Goal: Navigation & Orientation: Find specific page/section

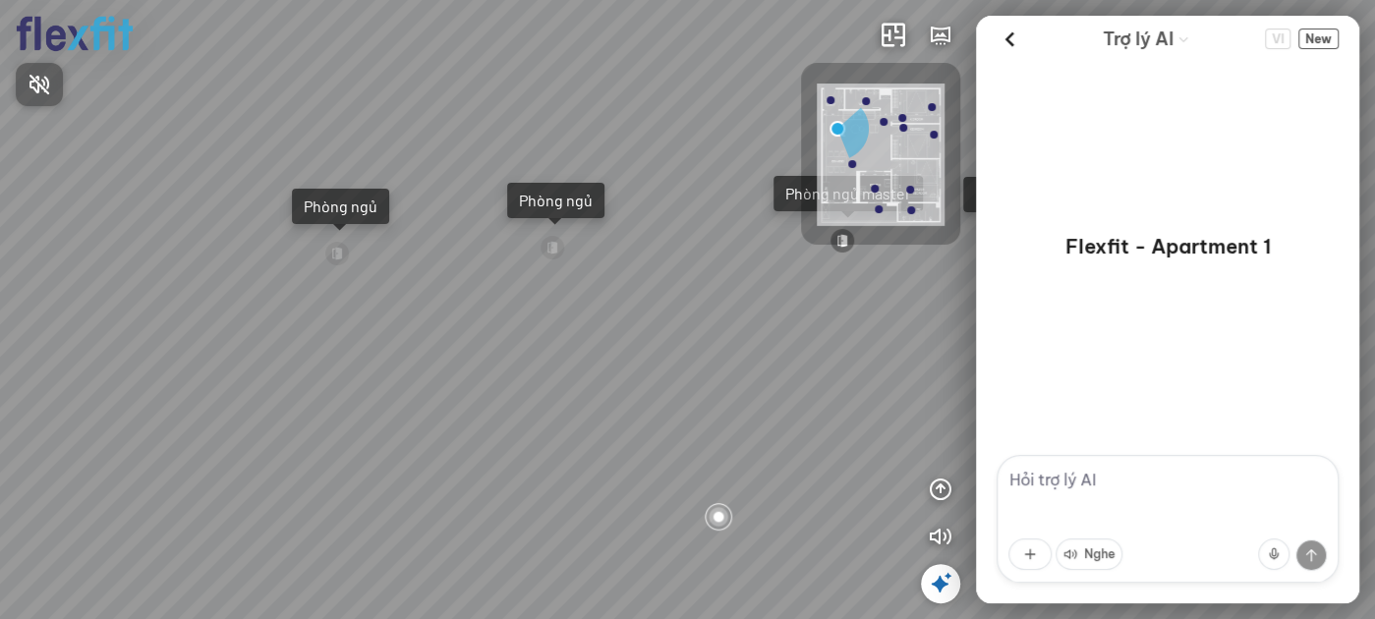
drag, startPoint x: 776, startPoint y: 274, endPoint x: 764, endPoint y: 178, distance: 97.1
click at [764, 178] on div at bounding box center [687, 309] width 1375 height 619
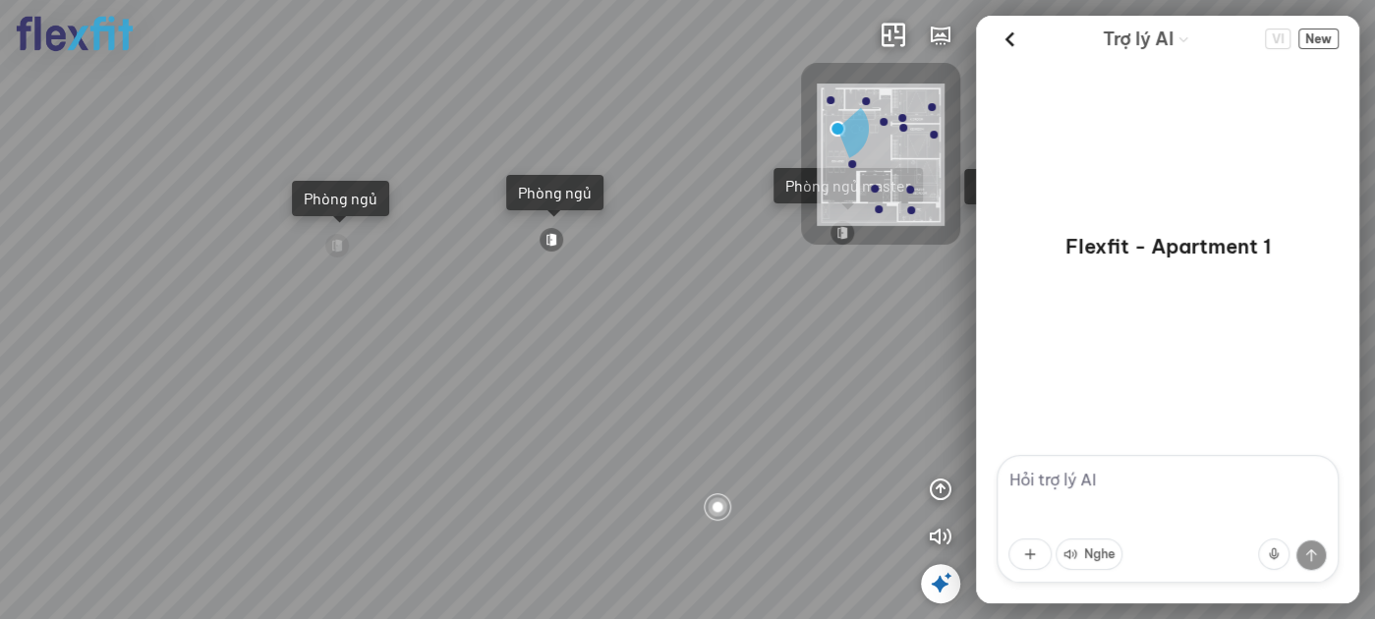
drag, startPoint x: 751, startPoint y: 325, endPoint x: 711, endPoint y: 68, distance: 260.7
click at [711, 86] on div "Ban công Bếp Phòng ngủ master Phòng ngủ Phòng ngủ" at bounding box center [687, 309] width 1375 height 619
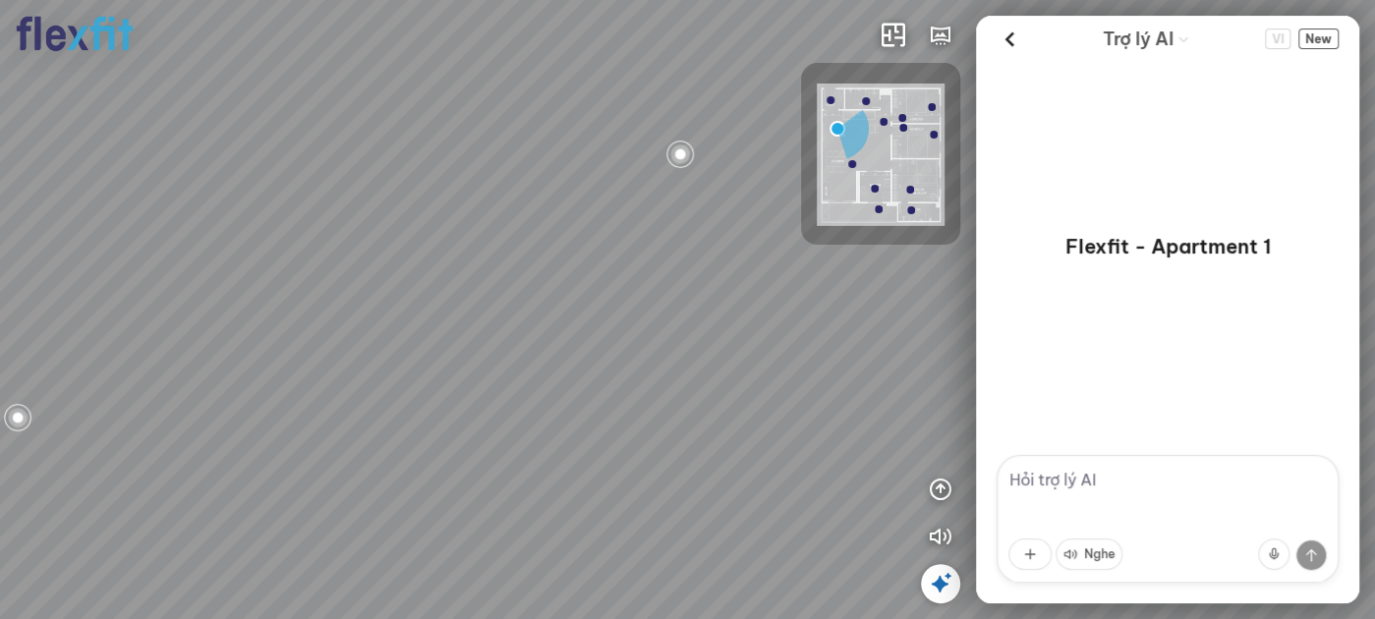
drag, startPoint x: 674, startPoint y: 180, endPoint x: 667, endPoint y: 297, distance: 117.3
click at [667, 297] on div "Ban công Bếp Phòng ngủ master Phòng ngủ Phòng ngủ" at bounding box center [687, 309] width 1375 height 619
drag, startPoint x: 702, startPoint y: 322, endPoint x: 705, endPoint y: 388, distance: 65.9
click at [702, 389] on div "Ban công Bếp Phòng ngủ master Phòng ngủ Phòng ngủ" at bounding box center [687, 309] width 1375 height 619
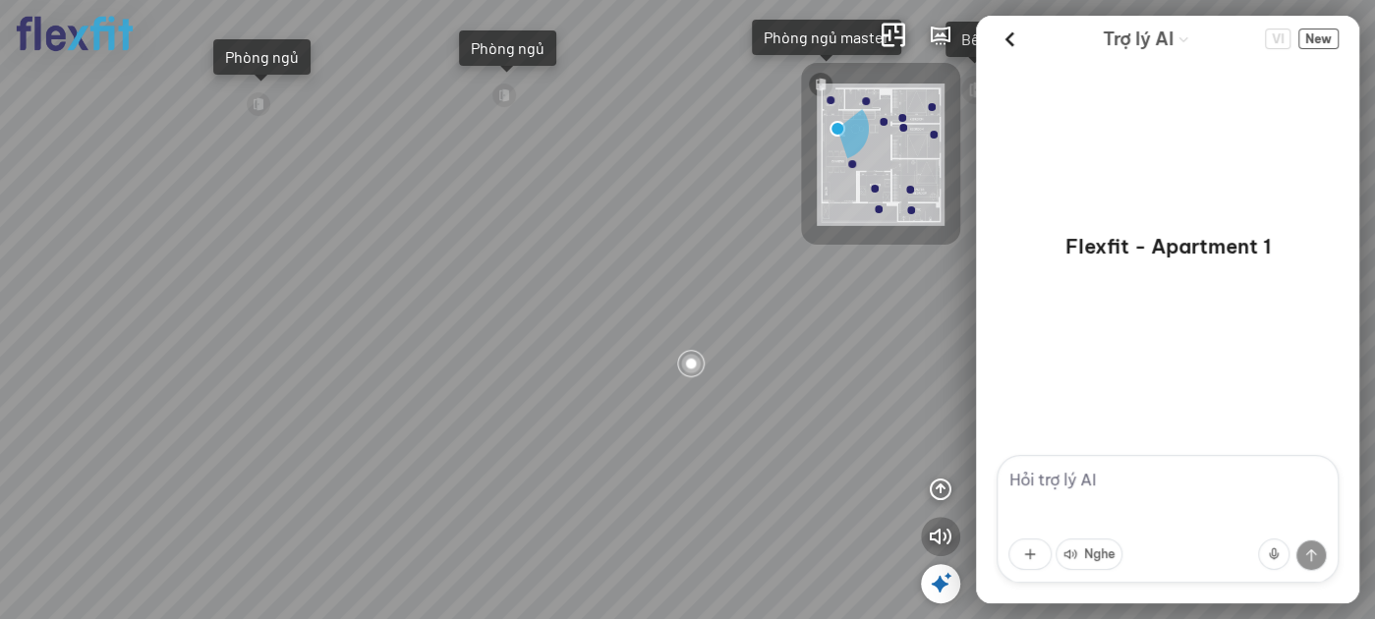
click at [943, 542] on icon "button" at bounding box center [941, 537] width 24 height 24
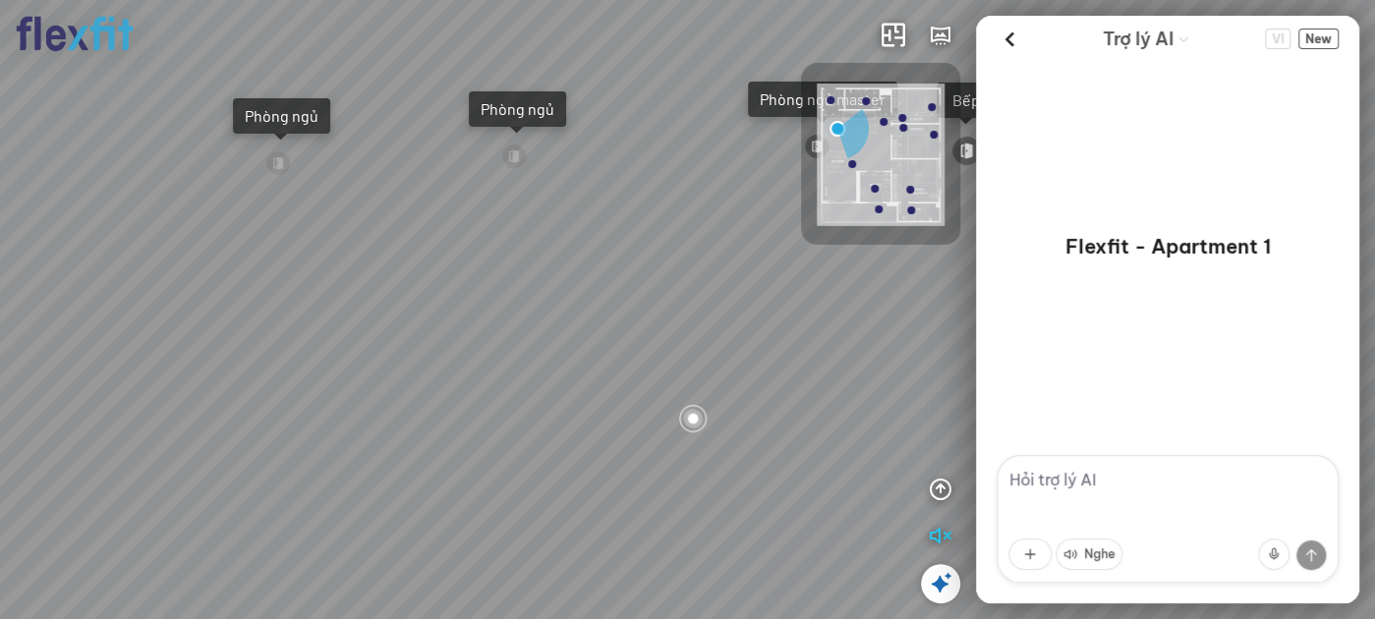
drag, startPoint x: 790, startPoint y: 296, endPoint x: 788, endPoint y: 377, distance: 80.7
click at [788, 377] on div "Ban công Bếp Phòng ngủ master Phòng ngủ Phòng ngủ" at bounding box center [687, 309] width 1375 height 619
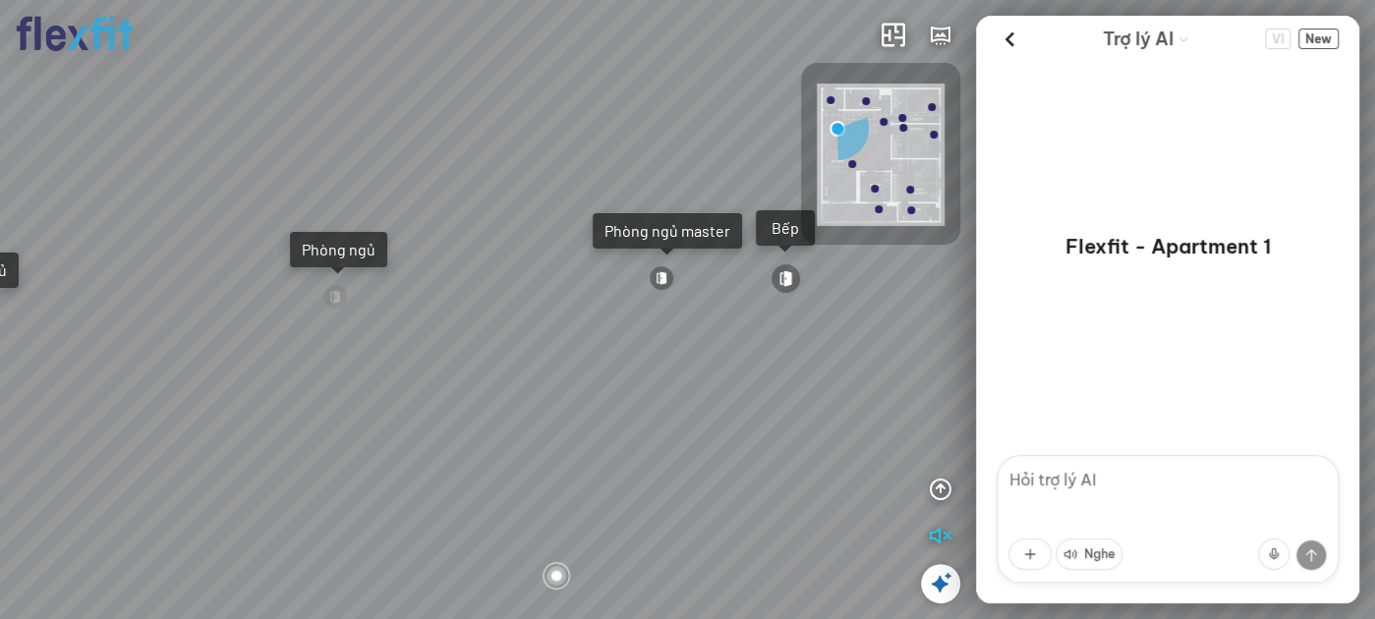
drag, startPoint x: 799, startPoint y: 314, endPoint x: 655, endPoint y: 402, distance: 169.5
click at [655, 409] on div "Ban công Bếp Phòng ngủ master Phòng ngủ Phòng ngủ" at bounding box center [687, 309] width 1375 height 619
drag, startPoint x: 746, startPoint y: 346, endPoint x: 459, endPoint y: 314, distance: 288.9
click at [459, 314] on div "Ban công Bếp Phòng ngủ master Phòng ngủ Phòng ngủ" at bounding box center [687, 309] width 1375 height 619
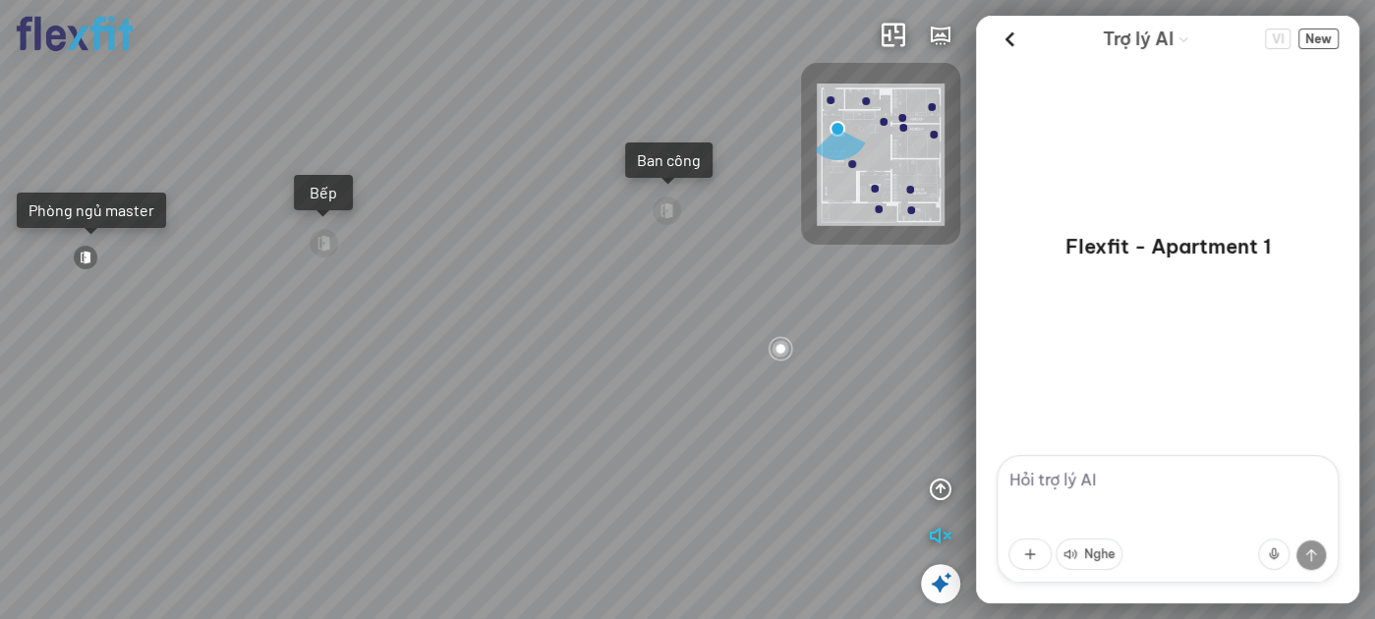
click at [509, 314] on div "Ban công Bếp Phòng ngủ master Phòng ngủ Phòng ngủ" at bounding box center [687, 309] width 1375 height 619
click at [325, 196] on div "Bếp" at bounding box center [323, 193] width 35 height 20
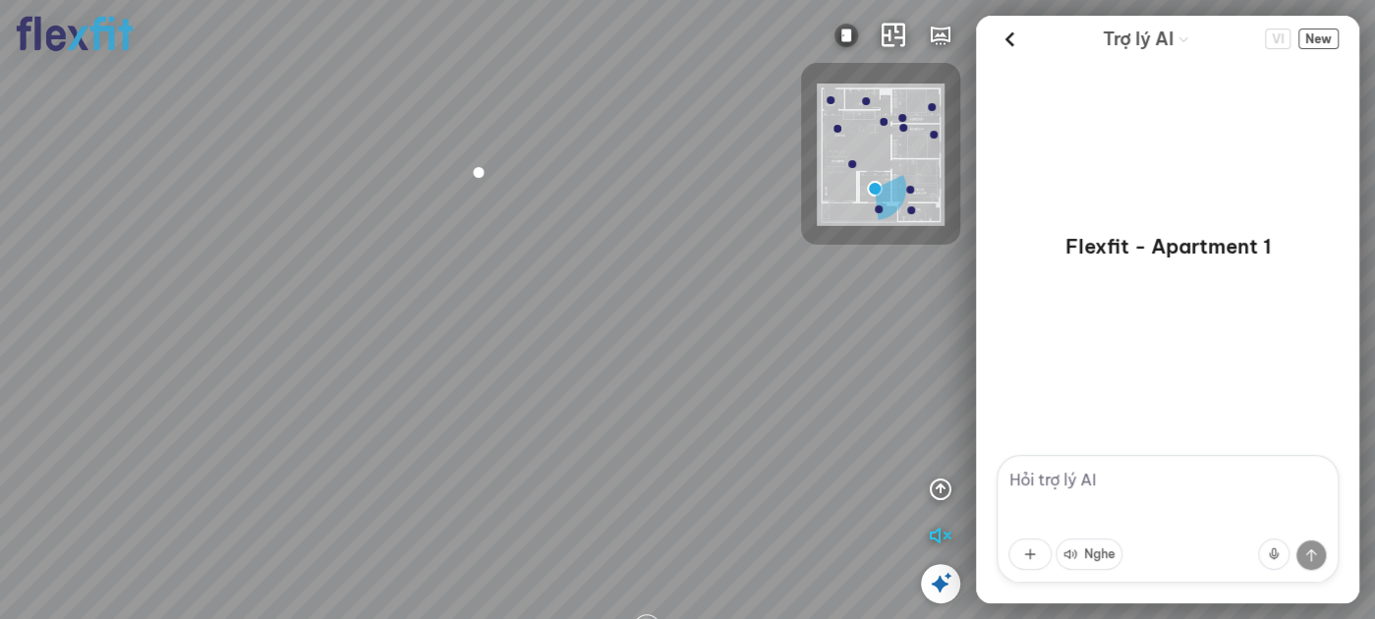
drag, startPoint x: 442, startPoint y: 318, endPoint x: 425, endPoint y: 148, distance: 170.0
click at [426, 162] on div at bounding box center [687, 309] width 1375 height 619
drag, startPoint x: 457, startPoint y: 243, endPoint x: 463, endPoint y: 194, distance: 49.5
click at [463, 194] on div at bounding box center [687, 309] width 1375 height 619
drag, startPoint x: 527, startPoint y: 214, endPoint x: 357, endPoint y: 262, distance: 176.5
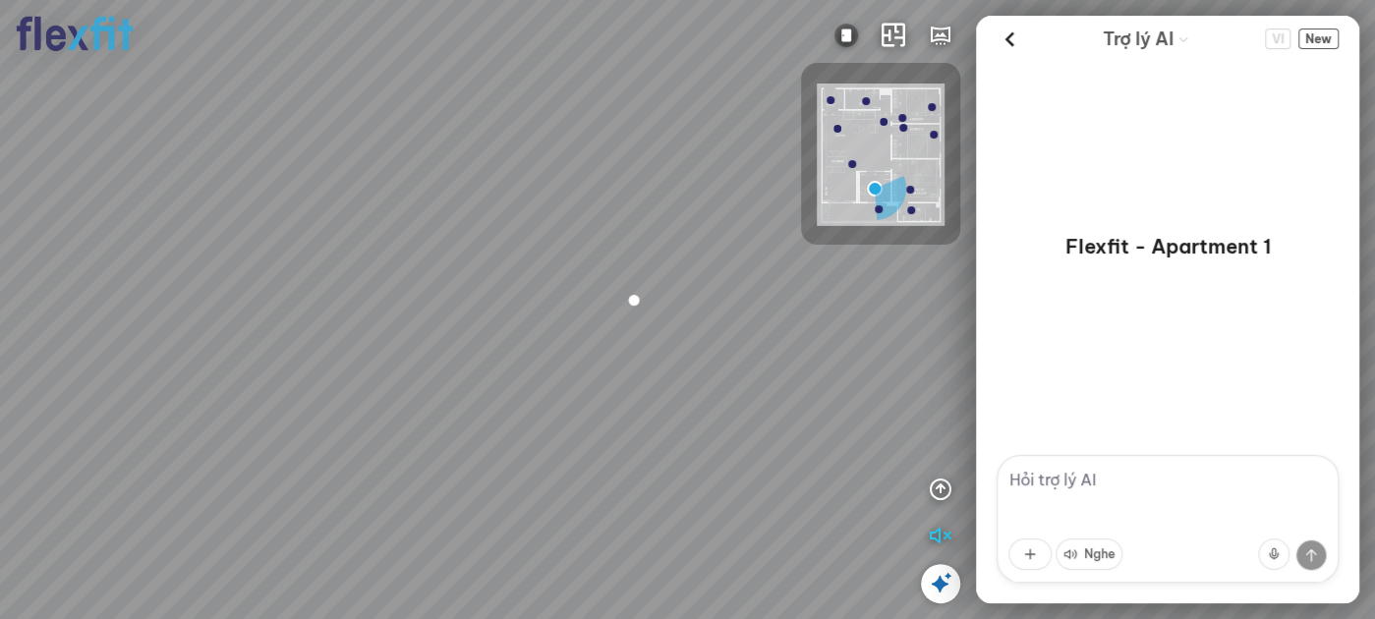
click at [357, 262] on div at bounding box center [687, 309] width 1375 height 619
drag, startPoint x: 490, startPoint y: 241, endPoint x: 380, endPoint y: 279, distance: 115.7
click at [380, 278] on div at bounding box center [687, 309] width 1375 height 619
drag, startPoint x: 471, startPoint y: 259, endPoint x: 392, endPoint y: 268, distance: 79.3
click at [392, 271] on div at bounding box center [687, 309] width 1375 height 619
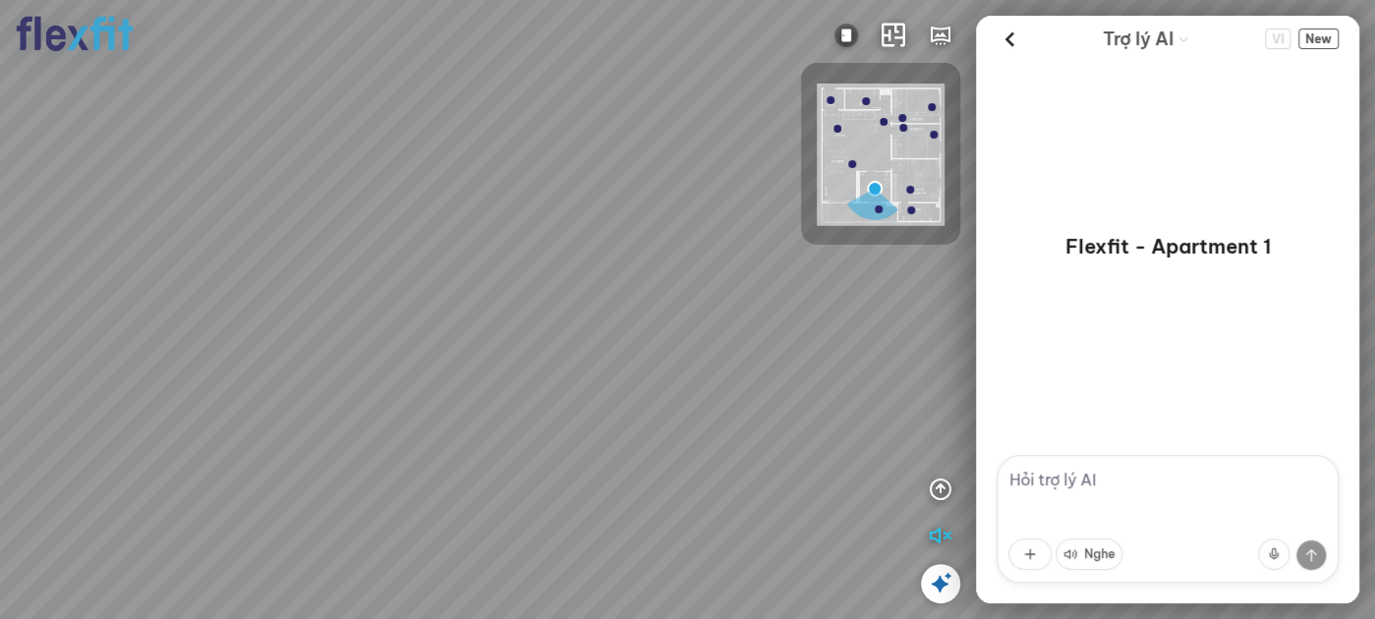
drag, startPoint x: 504, startPoint y: 288, endPoint x: 384, endPoint y: 306, distance: 121.2
click at [384, 306] on div at bounding box center [687, 309] width 1375 height 619
drag, startPoint x: 560, startPoint y: 329, endPoint x: 356, endPoint y: 207, distance: 238.1
click at [356, 207] on div at bounding box center [687, 309] width 1375 height 619
drag, startPoint x: 489, startPoint y: 211, endPoint x: 316, endPoint y: 282, distance: 187.0
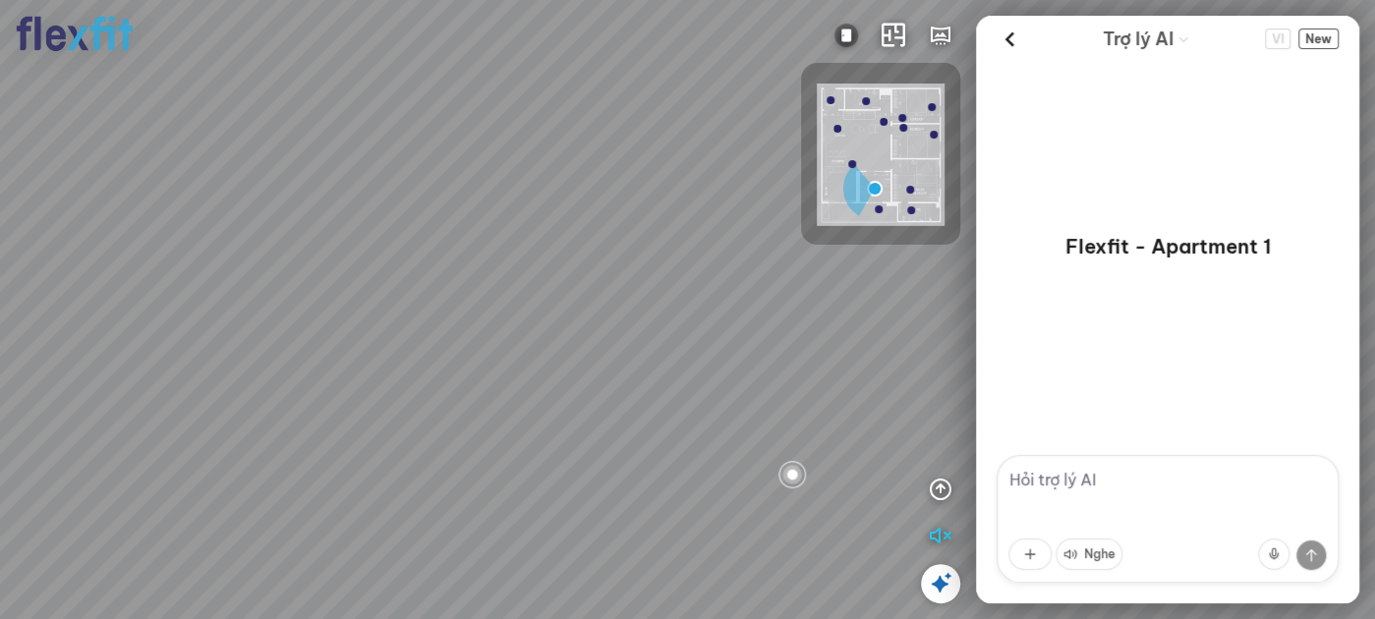
click at [315, 285] on div at bounding box center [687, 309] width 1375 height 619
drag, startPoint x: 515, startPoint y: 271, endPoint x: 365, endPoint y: 128, distance: 207.9
click at [365, 128] on div at bounding box center [687, 309] width 1375 height 619
drag, startPoint x: 577, startPoint y: 226, endPoint x: 497, endPoint y: 327, distance: 128.8
click at [497, 327] on div at bounding box center [687, 309] width 1375 height 619
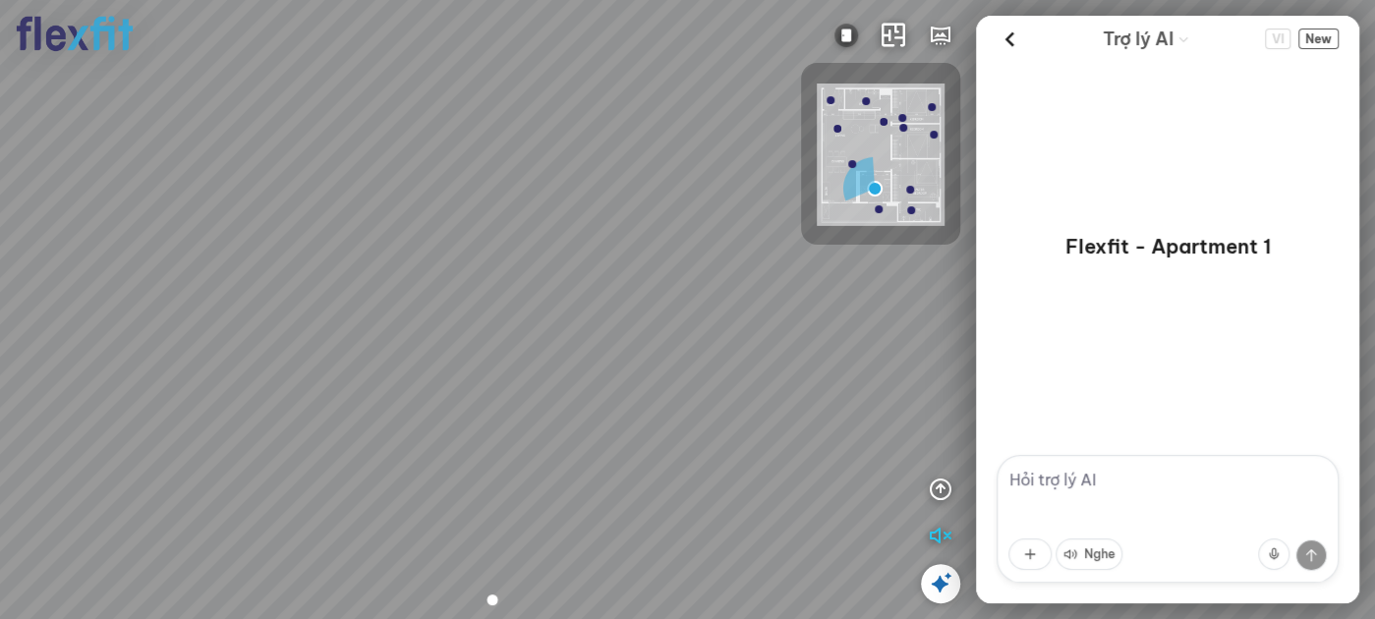
drag, startPoint x: 596, startPoint y: 209, endPoint x: 508, endPoint y: 316, distance: 137.6
click at [508, 317] on div at bounding box center [687, 309] width 1375 height 619
drag, startPoint x: 594, startPoint y: 317, endPoint x: 437, endPoint y: 301, distance: 158.1
click at [442, 301] on div at bounding box center [687, 309] width 1375 height 619
click at [448, 291] on div at bounding box center [687, 309] width 1375 height 619
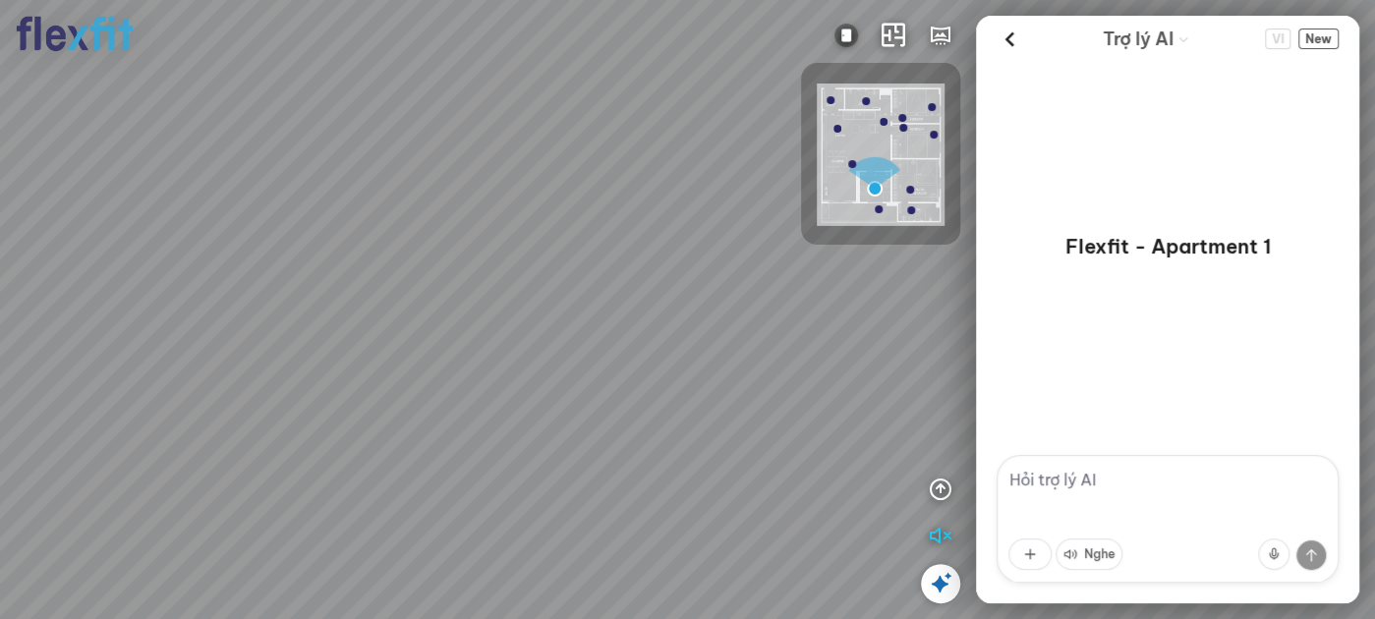
drag, startPoint x: 563, startPoint y: 282, endPoint x: 435, endPoint y: 293, distance: 129.2
click at [435, 293] on div at bounding box center [687, 309] width 1375 height 619
drag, startPoint x: 536, startPoint y: 296, endPoint x: 257, endPoint y: 348, distance: 284.0
click at [257, 348] on div at bounding box center [687, 309] width 1375 height 619
drag, startPoint x: 478, startPoint y: 321, endPoint x: 457, endPoint y: 187, distance: 136.3
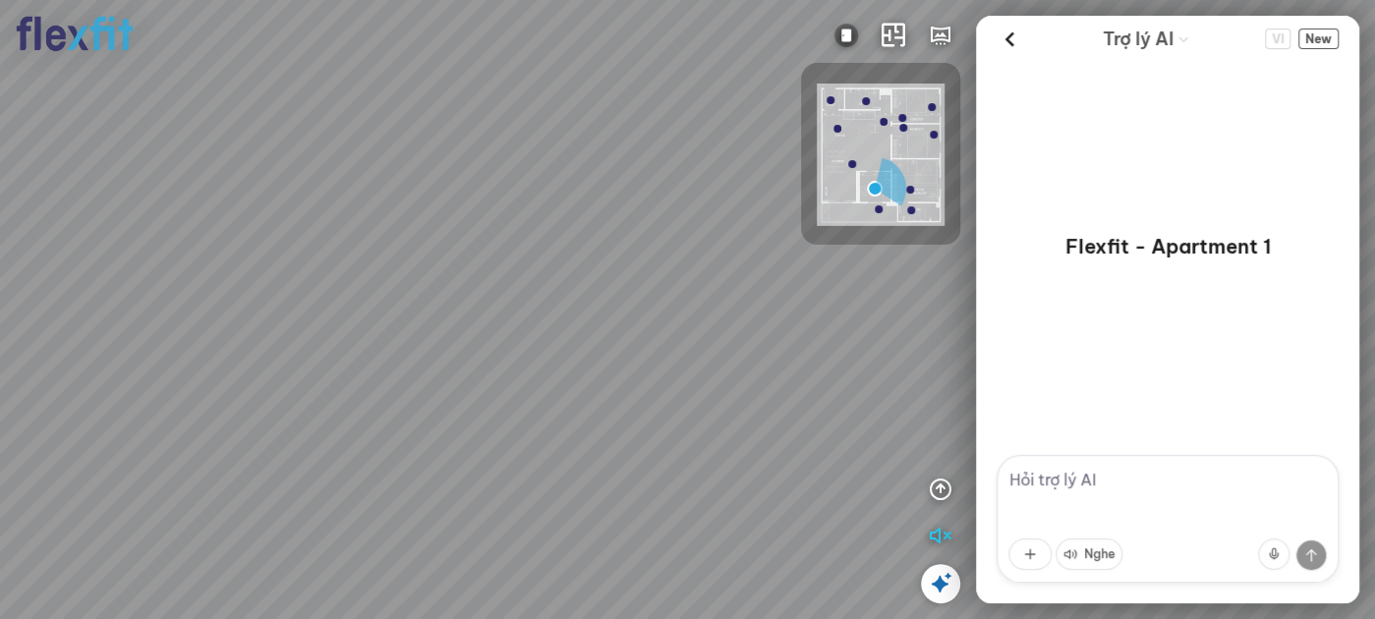
click at [415, 159] on div at bounding box center [687, 309] width 1375 height 619
drag, startPoint x: 512, startPoint y: 225, endPoint x: 342, endPoint y: 238, distance: 170.6
click at [342, 238] on div at bounding box center [687, 309] width 1375 height 619
drag, startPoint x: 469, startPoint y: 253, endPoint x: 358, endPoint y: 253, distance: 111.1
click at [358, 253] on div at bounding box center [687, 309] width 1375 height 619
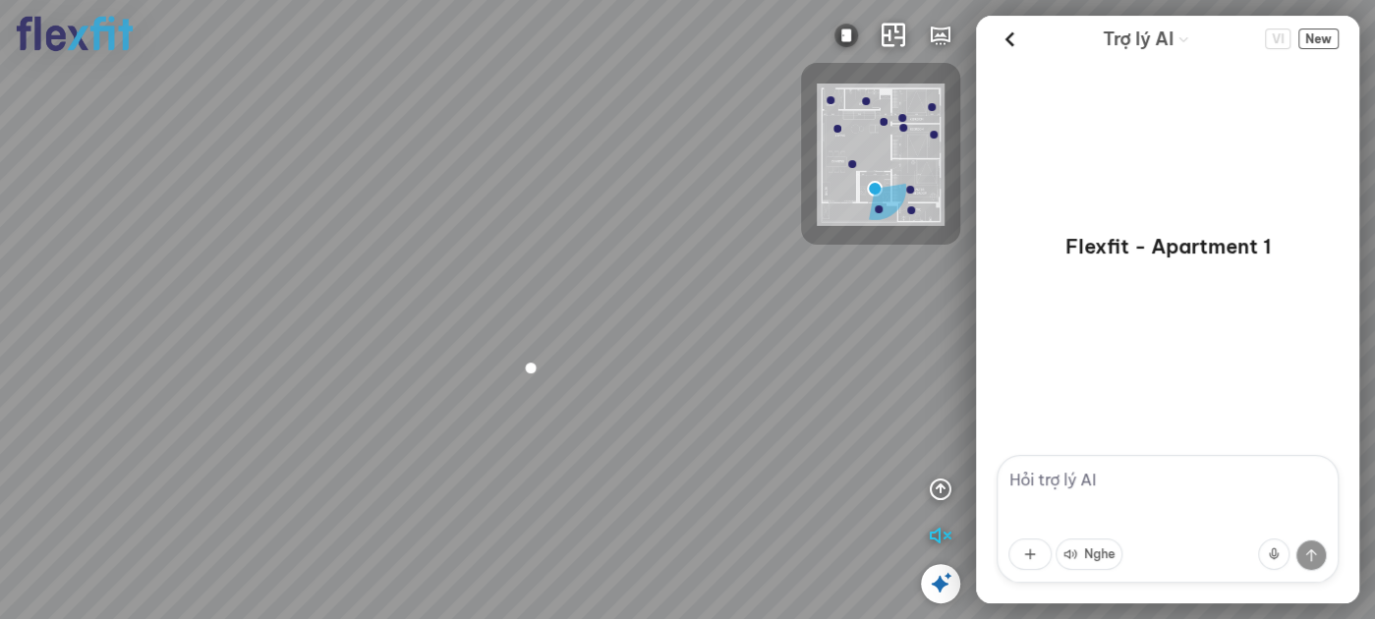
drag, startPoint x: 519, startPoint y: 251, endPoint x: 435, endPoint y: 229, distance: 87.3
click at [435, 229] on div at bounding box center [687, 309] width 1375 height 619
drag, startPoint x: 570, startPoint y: 292, endPoint x: 671, endPoint y: 359, distance: 121.3
click at [670, 358] on div at bounding box center [687, 309] width 1375 height 619
drag, startPoint x: 698, startPoint y: 330, endPoint x: 546, endPoint y: 367, distance: 156.7
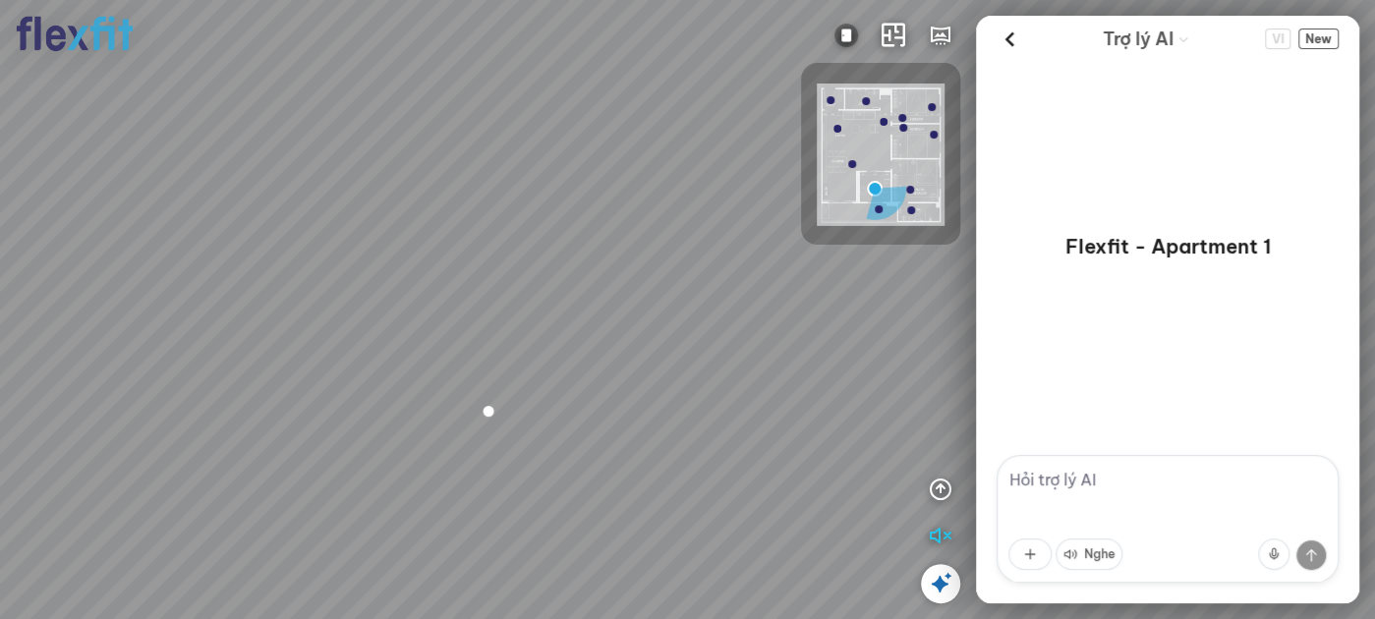
click at [546, 367] on div at bounding box center [687, 309] width 1375 height 619
drag, startPoint x: 608, startPoint y: 335, endPoint x: 541, endPoint y: 356, distance: 70.0
click at [533, 356] on div at bounding box center [687, 309] width 1375 height 619
drag, startPoint x: 616, startPoint y: 349, endPoint x: 428, endPoint y: 367, distance: 189.6
click at [419, 369] on div at bounding box center [687, 309] width 1375 height 619
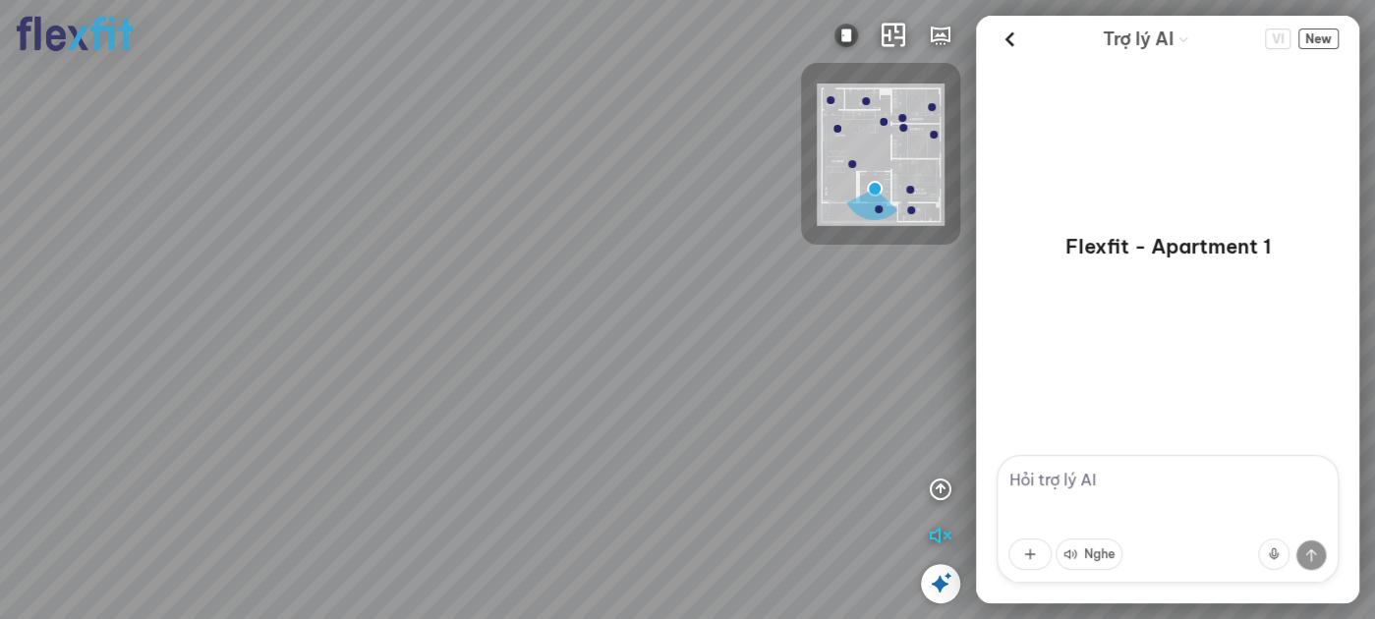
drag, startPoint x: 512, startPoint y: 375, endPoint x: 407, endPoint y: 440, distance: 124.1
click at [407, 440] on div at bounding box center [687, 309] width 1375 height 619
drag
click at [323, 372] on div at bounding box center [687, 309] width 1375 height 619
click at [942, 488] on icon "button" at bounding box center [941, 490] width 24 height 24
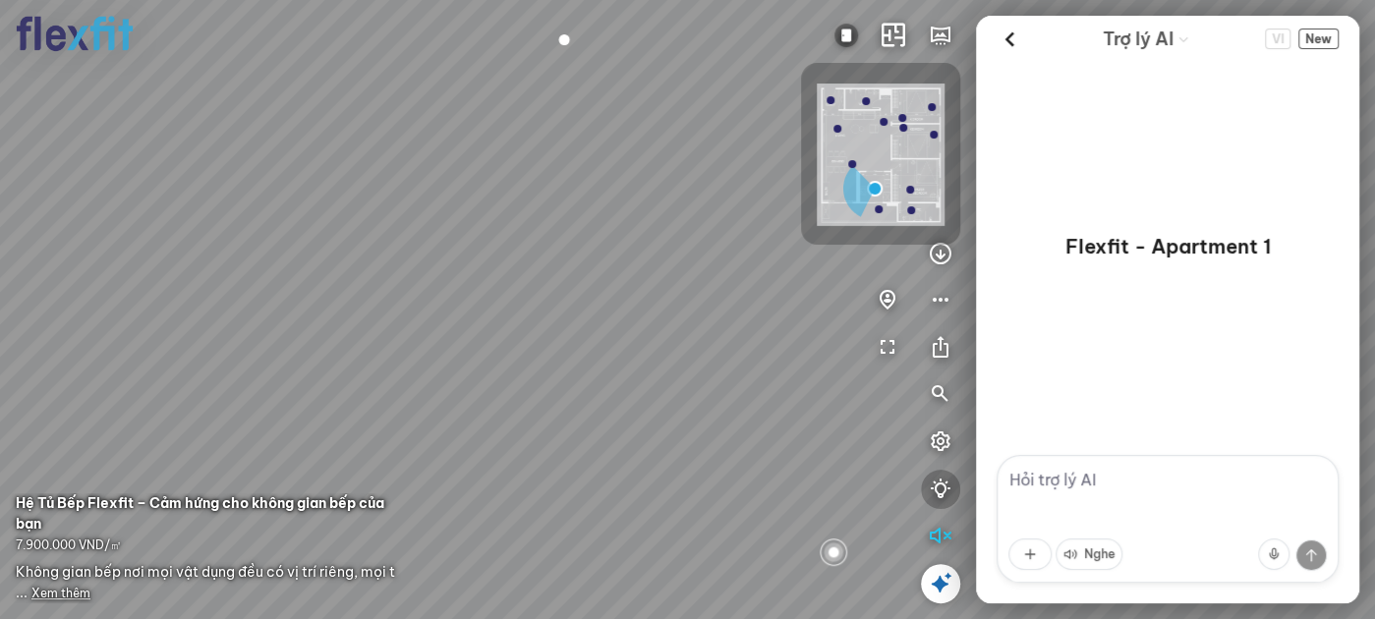
click at [940, 493] on icon "button" at bounding box center [941, 490] width 24 height 24
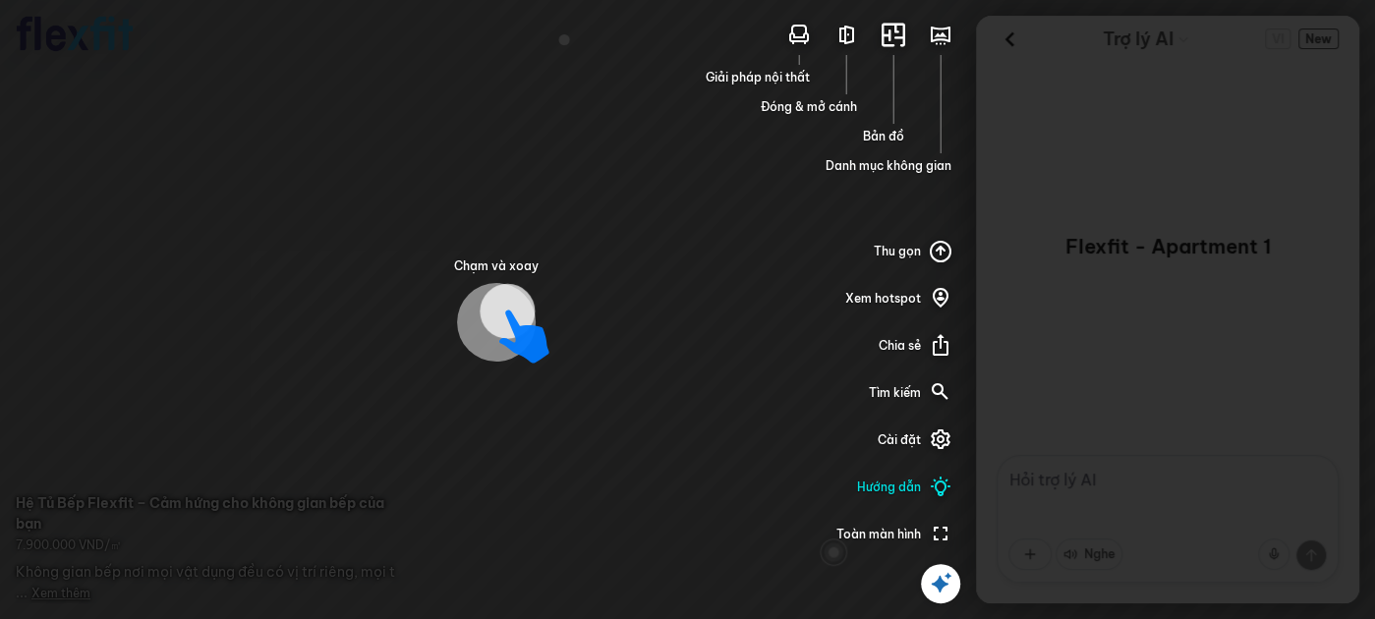
click at [885, 173] on span "Danh mục không gian" at bounding box center [889, 166] width 126 height 18
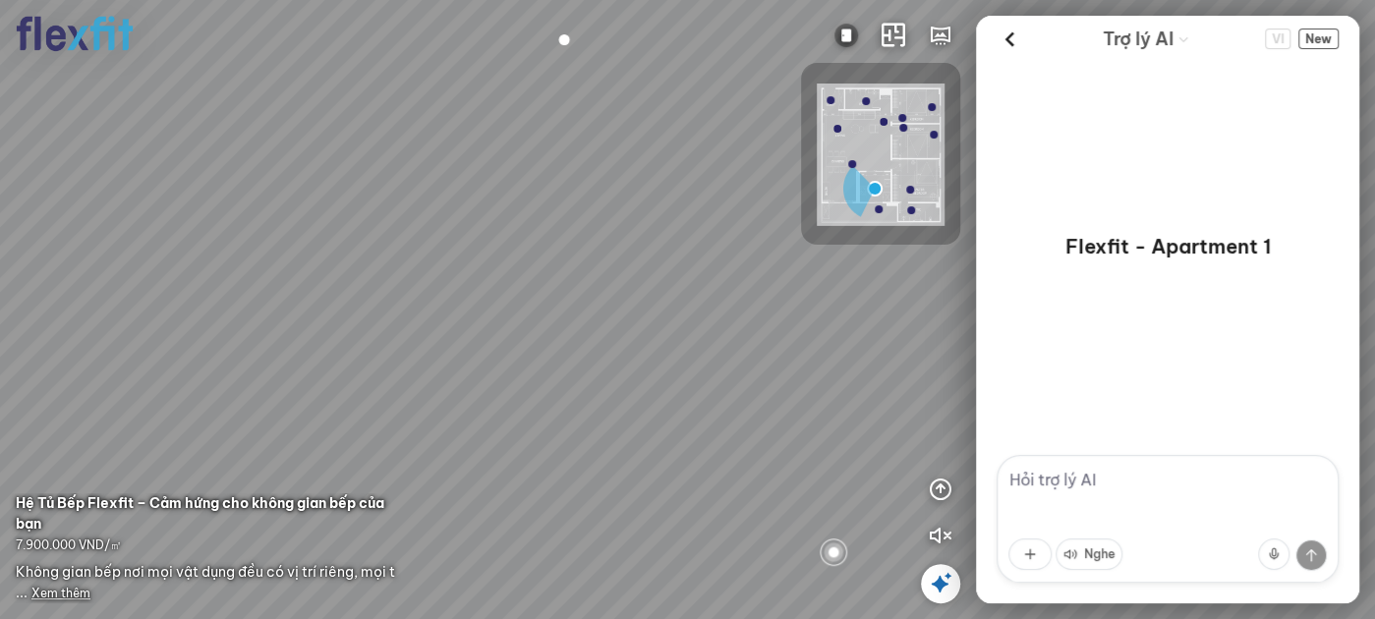
click at [863, 129] on img at bounding box center [881, 155] width 128 height 143
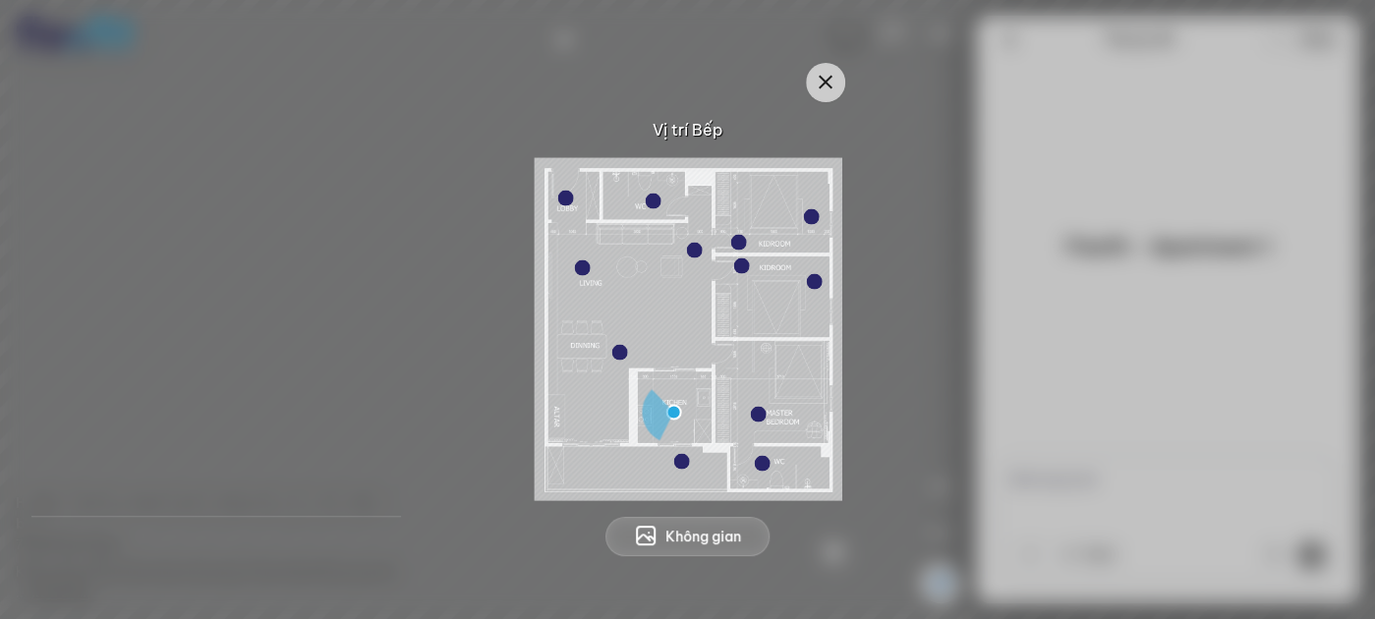
click at [711, 524] on button "Không gian" at bounding box center [688, 536] width 164 height 39
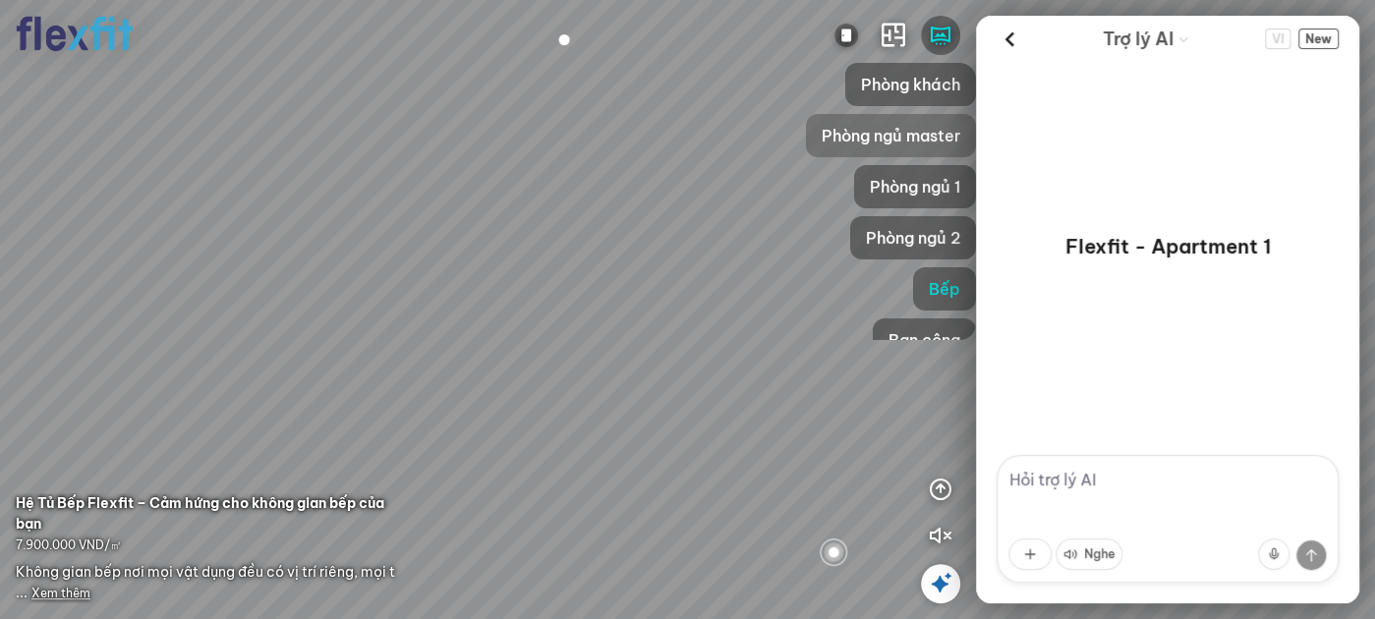
click at [882, 133] on span "Phòng ngủ master" at bounding box center [891, 136] width 139 height 24
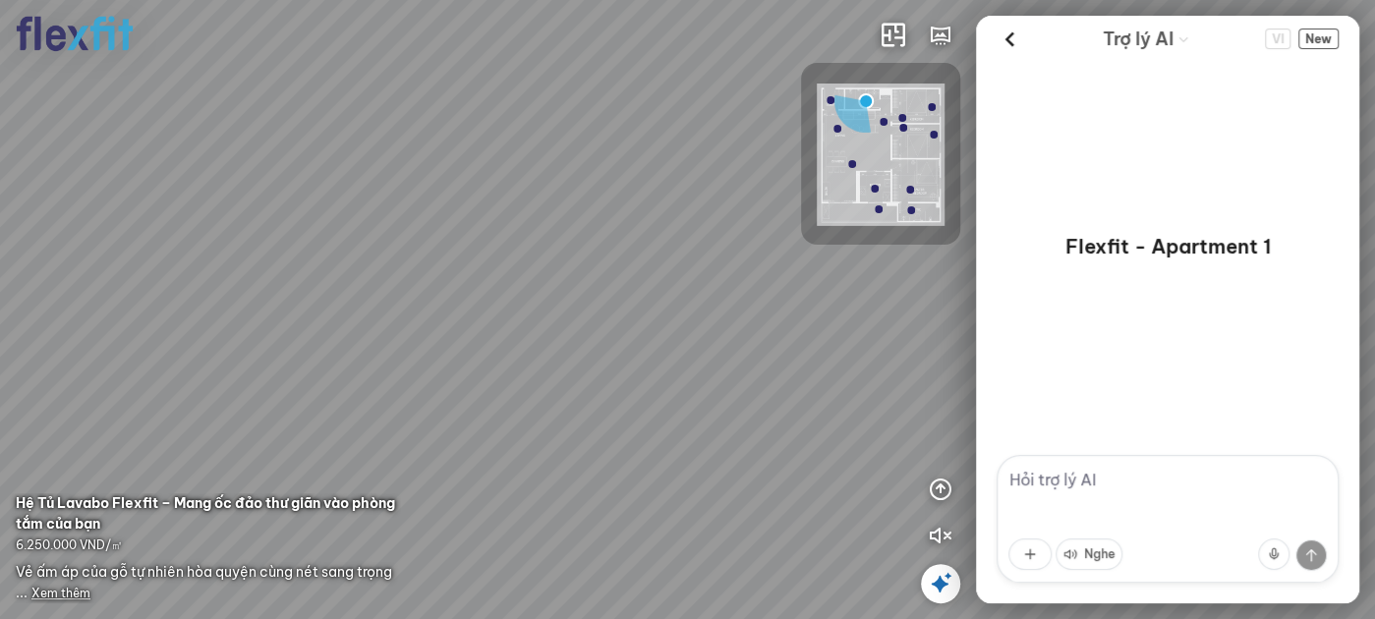
click at [701, 299] on div at bounding box center [687, 309] width 1375 height 619
click at [400, 294] on div at bounding box center [687, 309] width 1375 height 619
click at [542, 27] on div at bounding box center [687, 309] width 1375 height 619
click at [255, 250] on div at bounding box center [687, 309] width 1375 height 619
click at [304, 213] on div at bounding box center [687, 309] width 1375 height 619
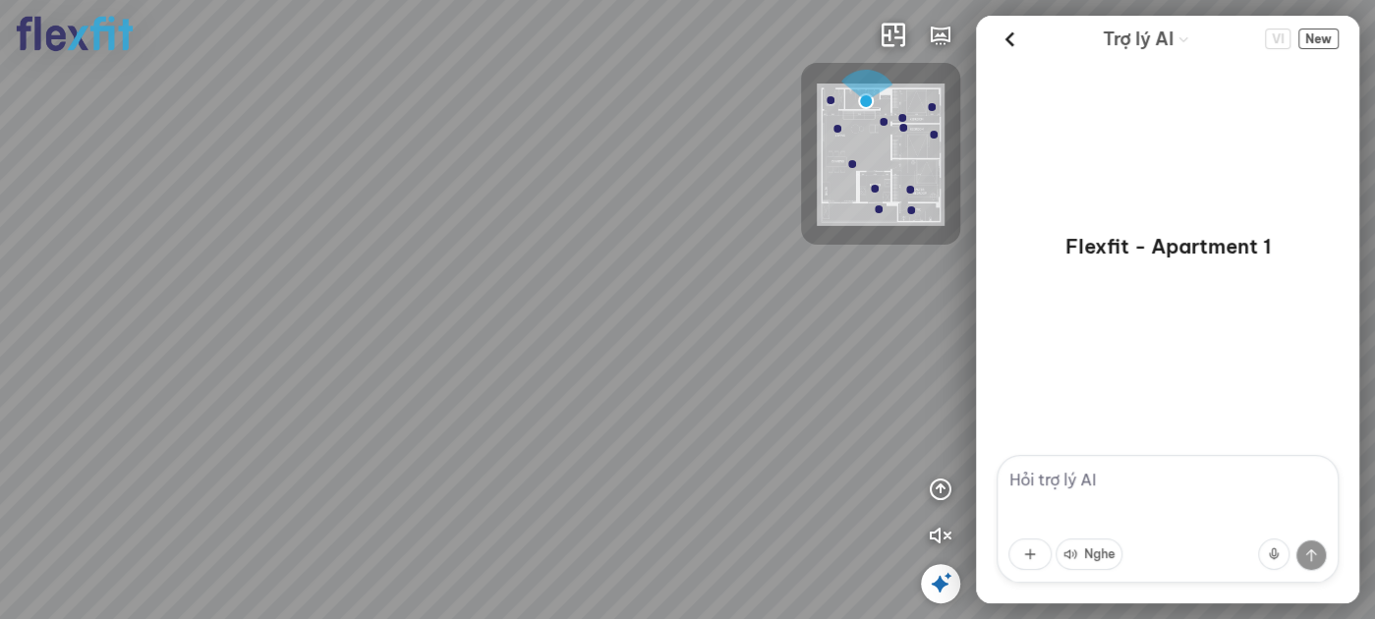
click at [79, 262] on div at bounding box center [687, 309] width 1375 height 619
click at [194, 242] on div at bounding box center [687, 309] width 1375 height 619
click at [146, 364] on div at bounding box center [687, 309] width 1375 height 619
click at [177, 320] on div at bounding box center [687, 309] width 1375 height 619
click at [296, 102] on div at bounding box center [687, 309] width 1375 height 619
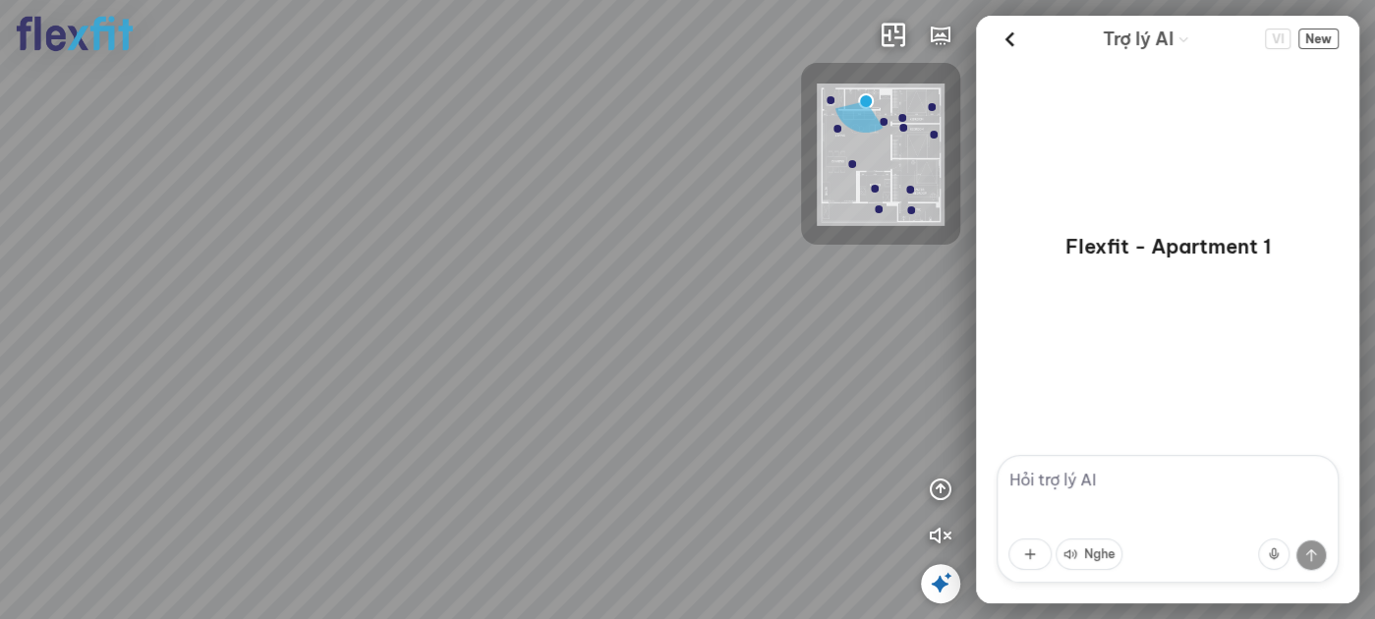
click at [197, 444] on div at bounding box center [687, 309] width 1375 height 619
click at [315, 448] on div at bounding box center [687, 309] width 1375 height 619
click at [207, 254] on div at bounding box center [687, 309] width 1375 height 619
click at [330, 314] on div at bounding box center [687, 309] width 1375 height 619
click at [896, 38] on icon "button" at bounding box center [894, 36] width 24 height 24
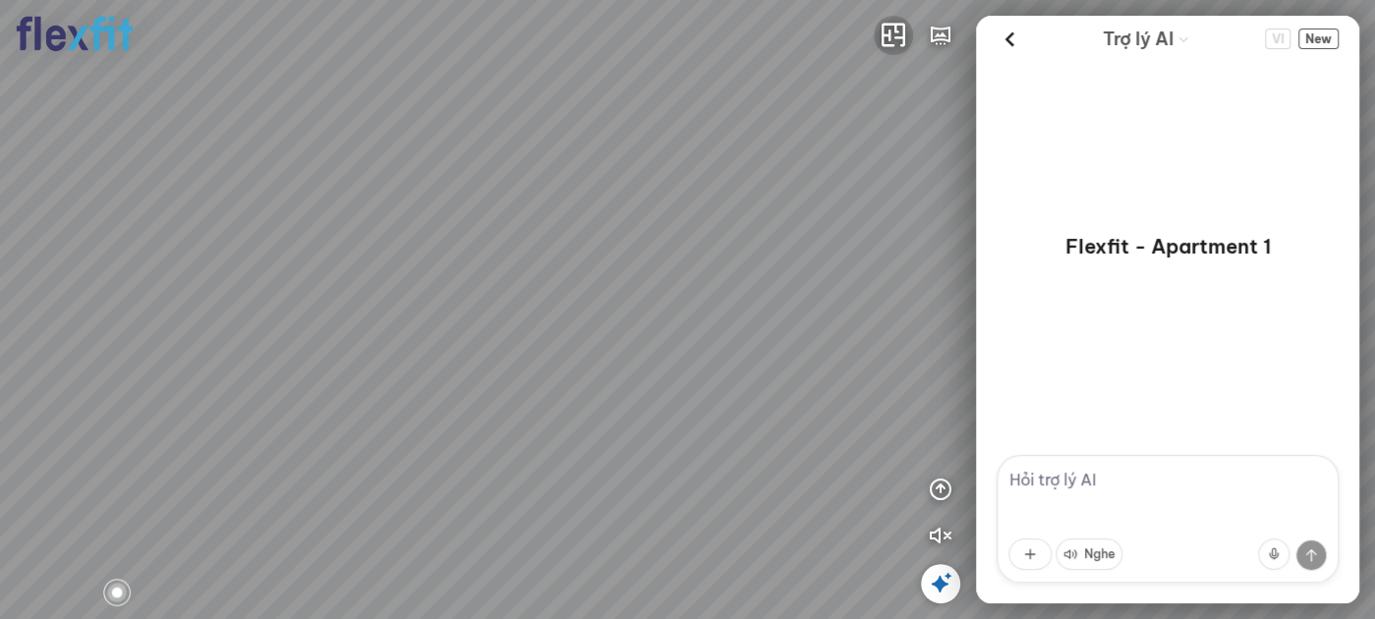
click at [896, 38] on icon "button" at bounding box center [894, 36] width 24 height 24
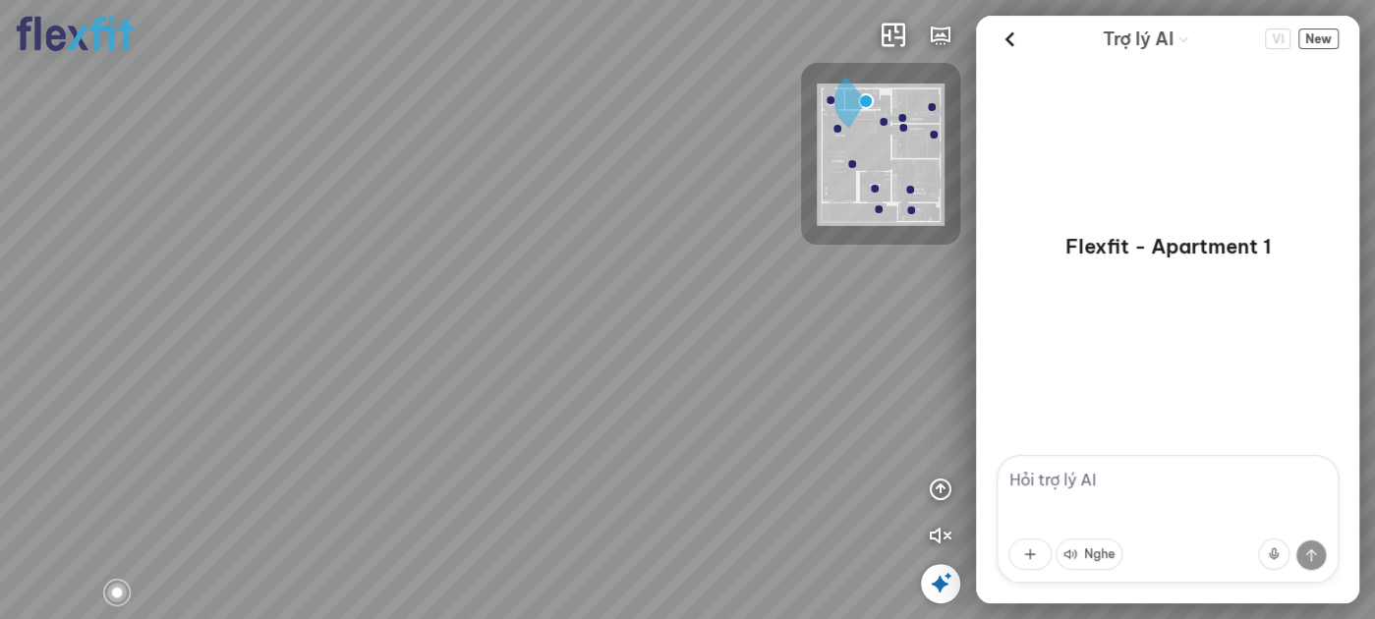
click at [917, 143] on img at bounding box center [881, 155] width 128 height 143
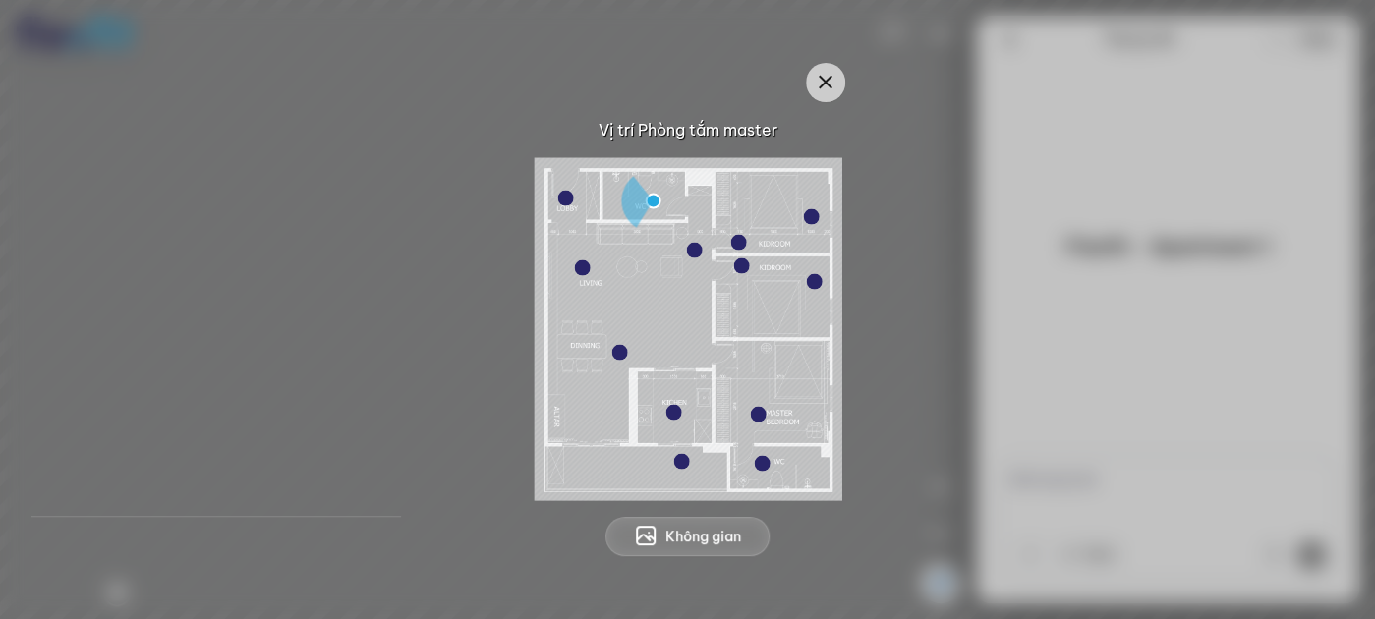
click at [695, 540] on span "Không gian" at bounding box center [704, 537] width 76 height 20
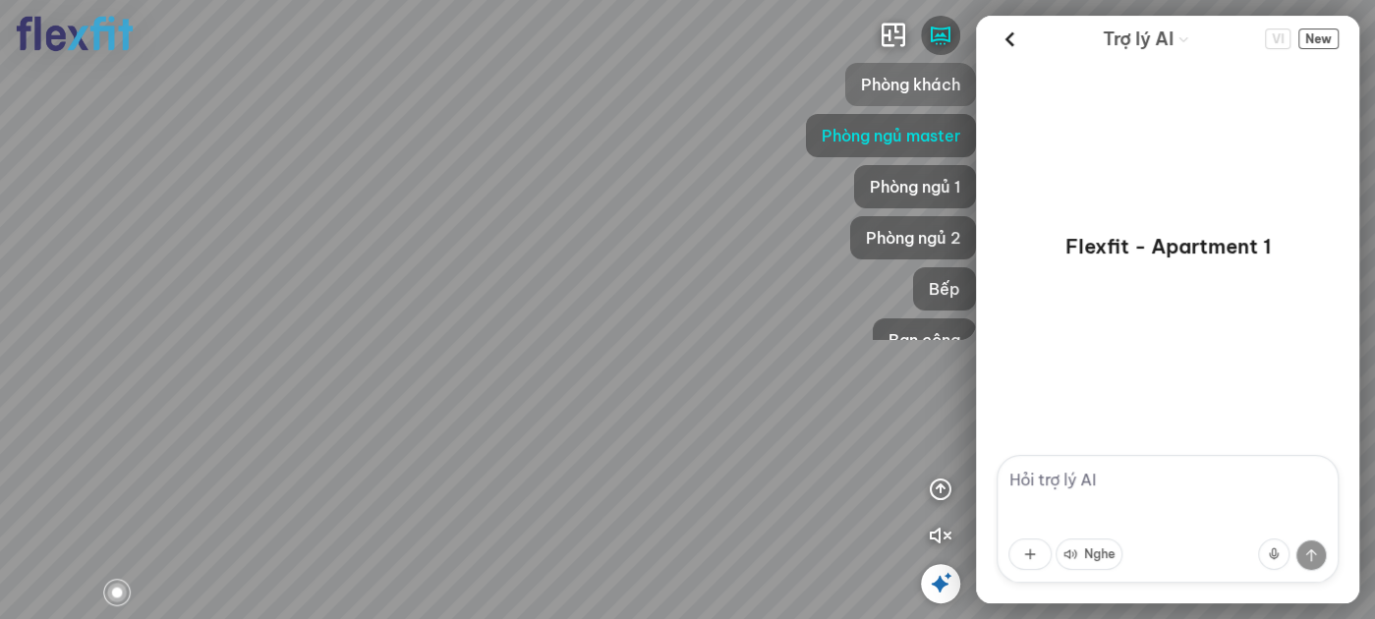
click at [924, 85] on span "Phòng khách" at bounding box center [910, 85] width 99 height 24
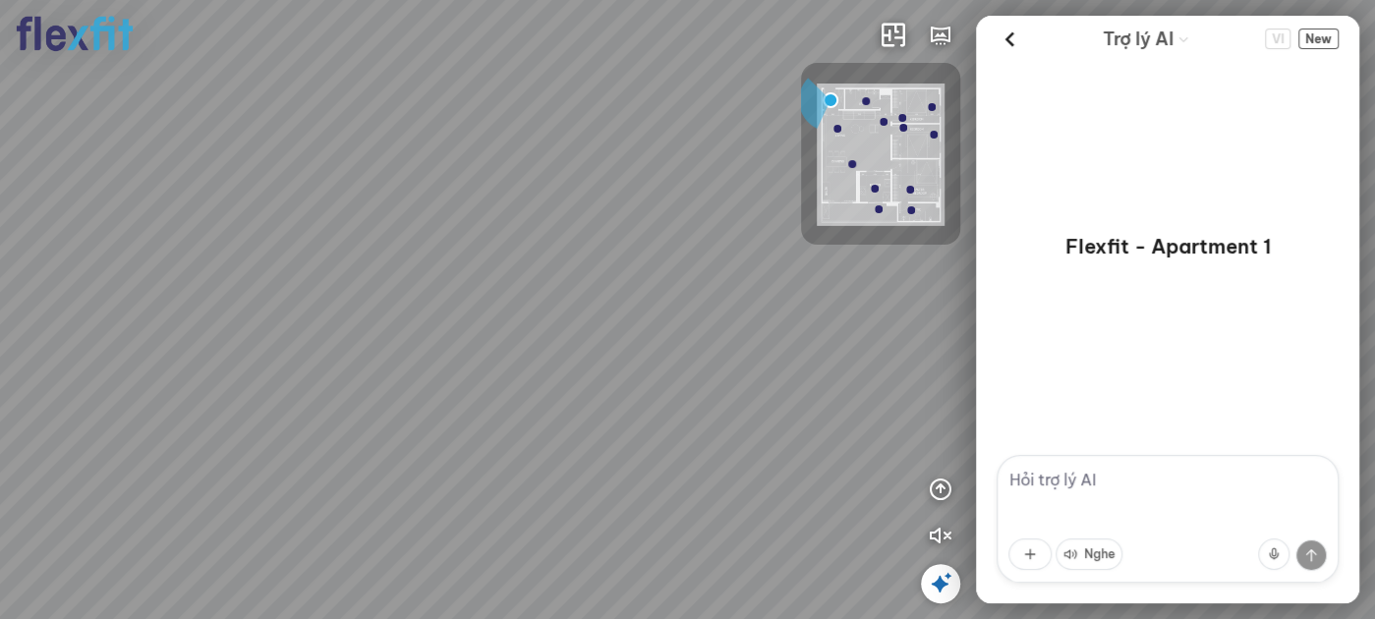
click at [783, 340] on div at bounding box center [687, 309] width 1375 height 619
drag, startPoint x: 726, startPoint y: 340, endPoint x: 373, endPoint y: 280, distance: 358.0
click at [373, 280] on div at bounding box center [687, 309] width 1375 height 619
drag, startPoint x: 393, startPoint y: 312, endPoint x: 268, endPoint y: 312, distance: 124.9
click at [252, 314] on div at bounding box center [687, 309] width 1375 height 619
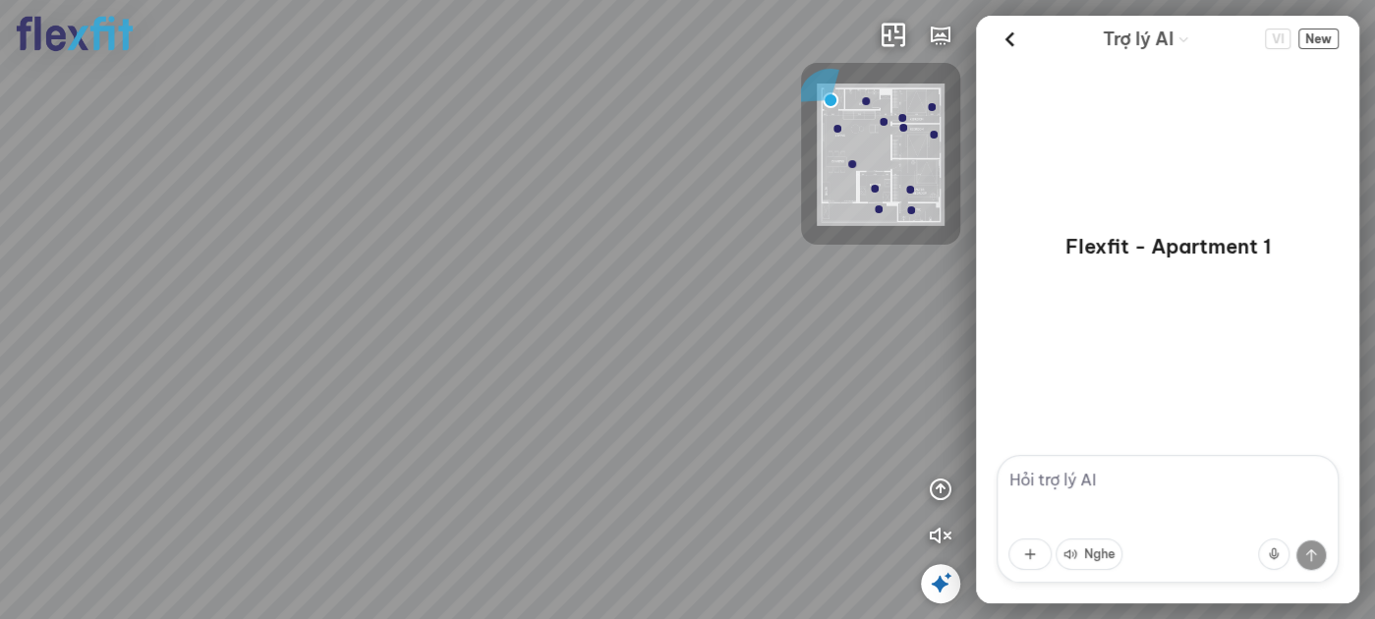
drag, startPoint x: 502, startPoint y: 312, endPoint x: 263, endPoint y: 320, distance: 240.0
click at [281, 320] on div at bounding box center [687, 309] width 1375 height 619
click at [212, 277] on div at bounding box center [687, 309] width 1375 height 619
click at [448, 138] on div at bounding box center [687, 309] width 1375 height 619
click at [131, 393] on div at bounding box center [687, 309] width 1375 height 619
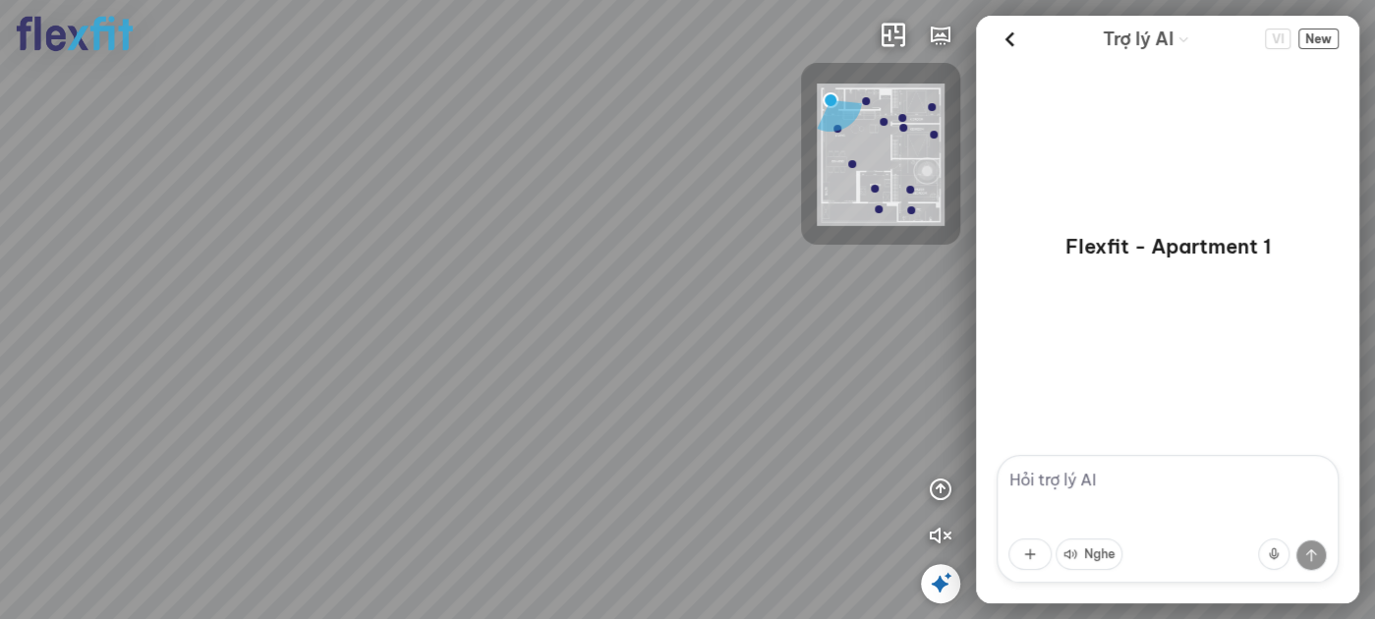
click at [322, 354] on div at bounding box center [687, 309] width 1375 height 619
click at [386, 364] on div at bounding box center [687, 309] width 1375 height 619
click at [362, 371] on div at bounding box center [687, 309] width 1375 height 619
click at [315, 364] on div at bounding box center [687, 309] width 1375 height 619
click at [508, 511] on div at bounding box center [687, 309] width 1375 height 619
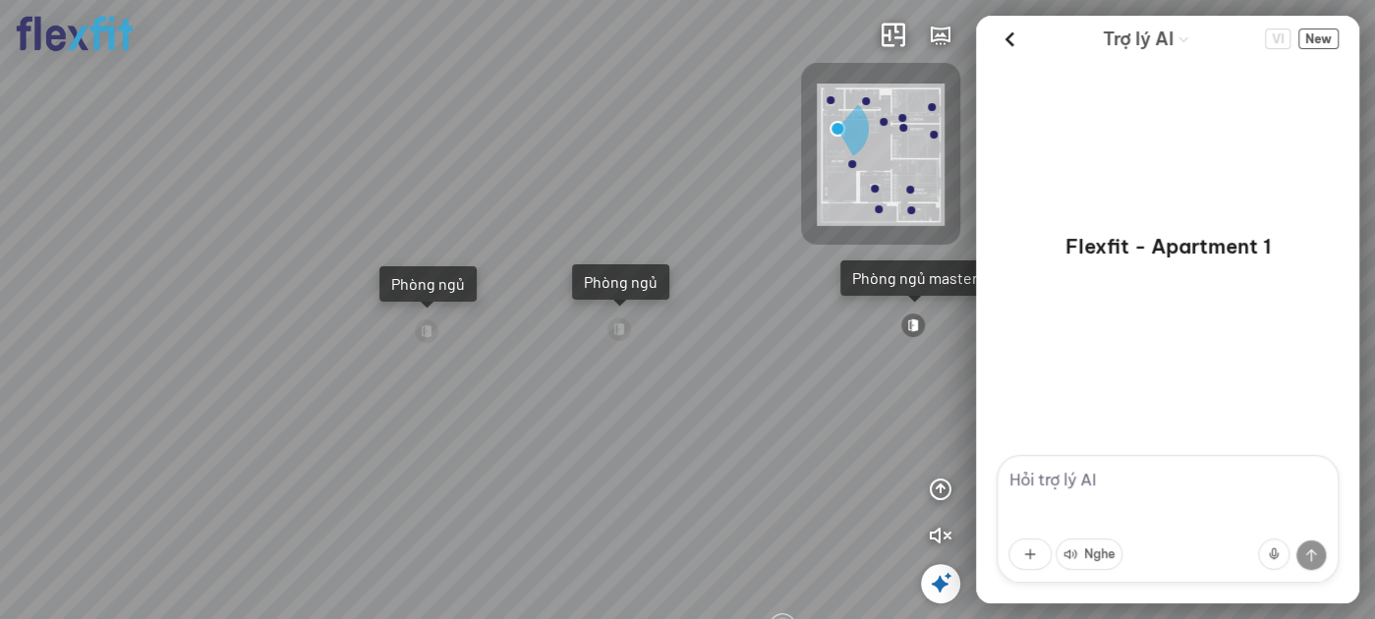
click at [599, 433] on div "Ban công Bếp Phòng ngủ master Phòng ngủ Phòng ngủ" at bounding box center [687, 309] width 1375 height 619
click at [459, 398] on div "Ban công Bếp Phòng ngủ master Phòng ngủ Phòng ngủ" at bounding box center [687, 309] width 1375 height 619
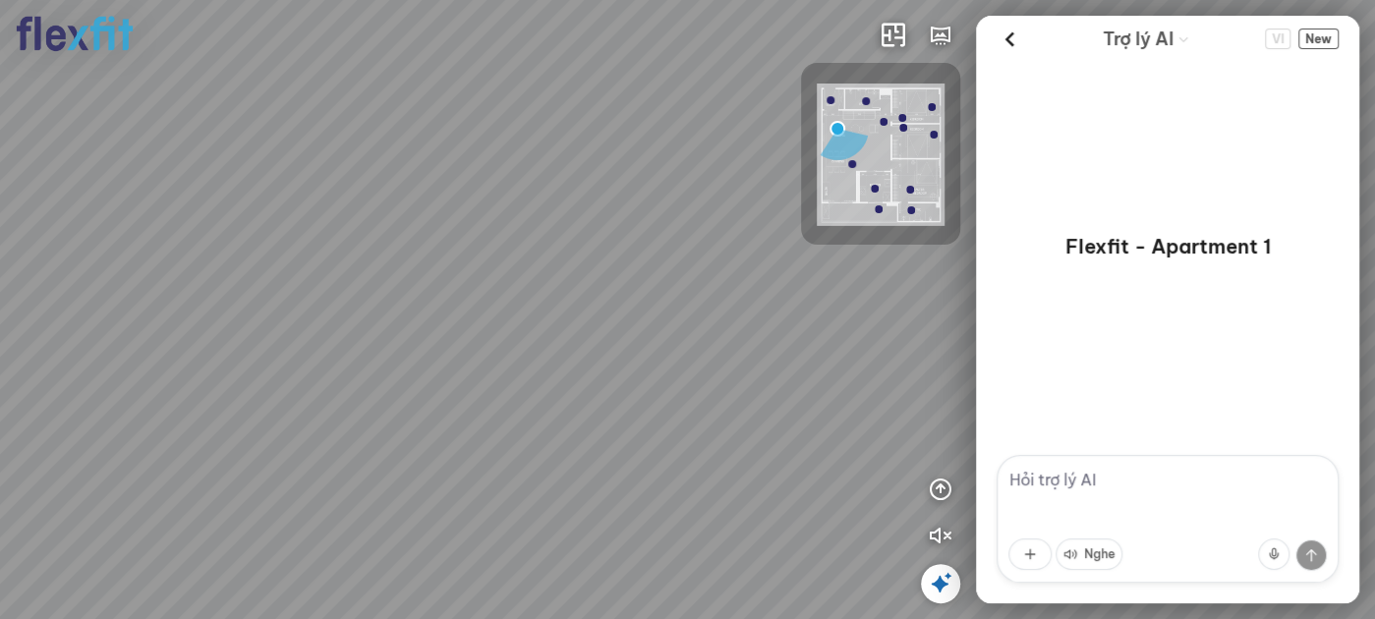
click at [825, 393] on div "Ban công Bếp Phòng ngủ master Phòng ngủ Phòng ngủ" at bounding box center [687, 309] width 1375 height 619
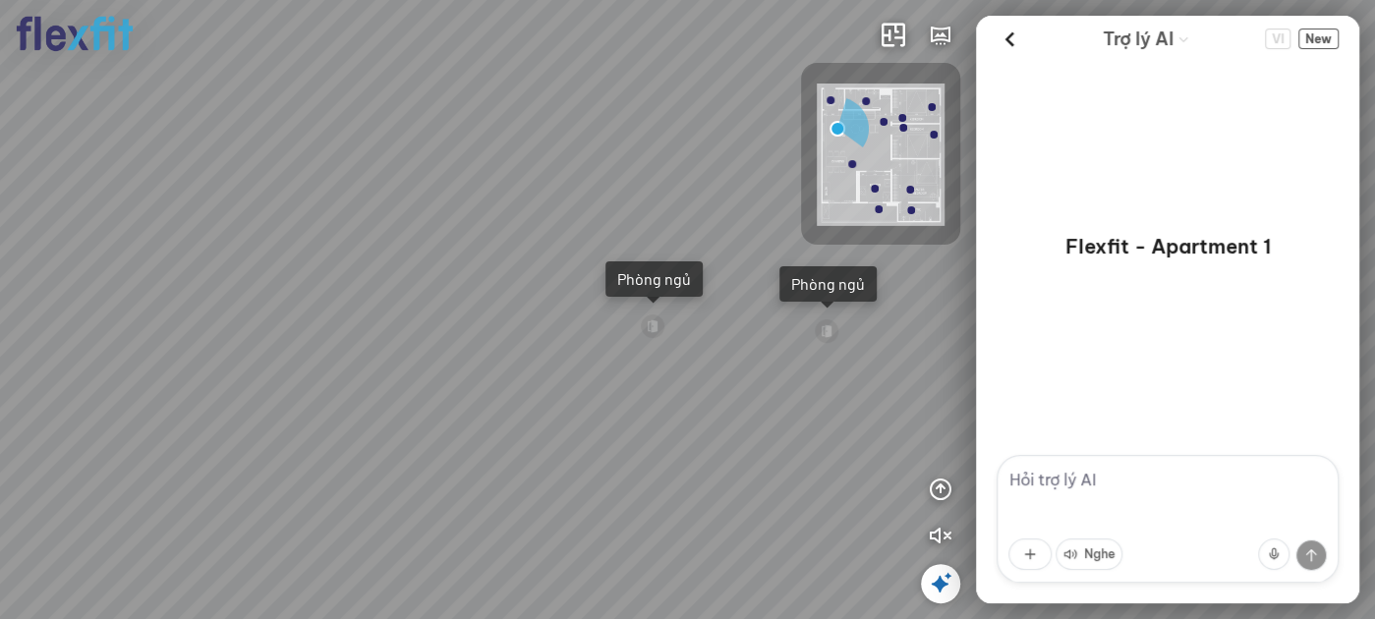
click at [567, 386] on div "Ban công Bếp Phòng ngủ master Phòng ngủ Phòng ngủ" at bounding box center [687, 309] width 1375 height 619
click at [661, 281] on div "Phòng ngủ" at bounding box center [654, 279] width 74 height 20
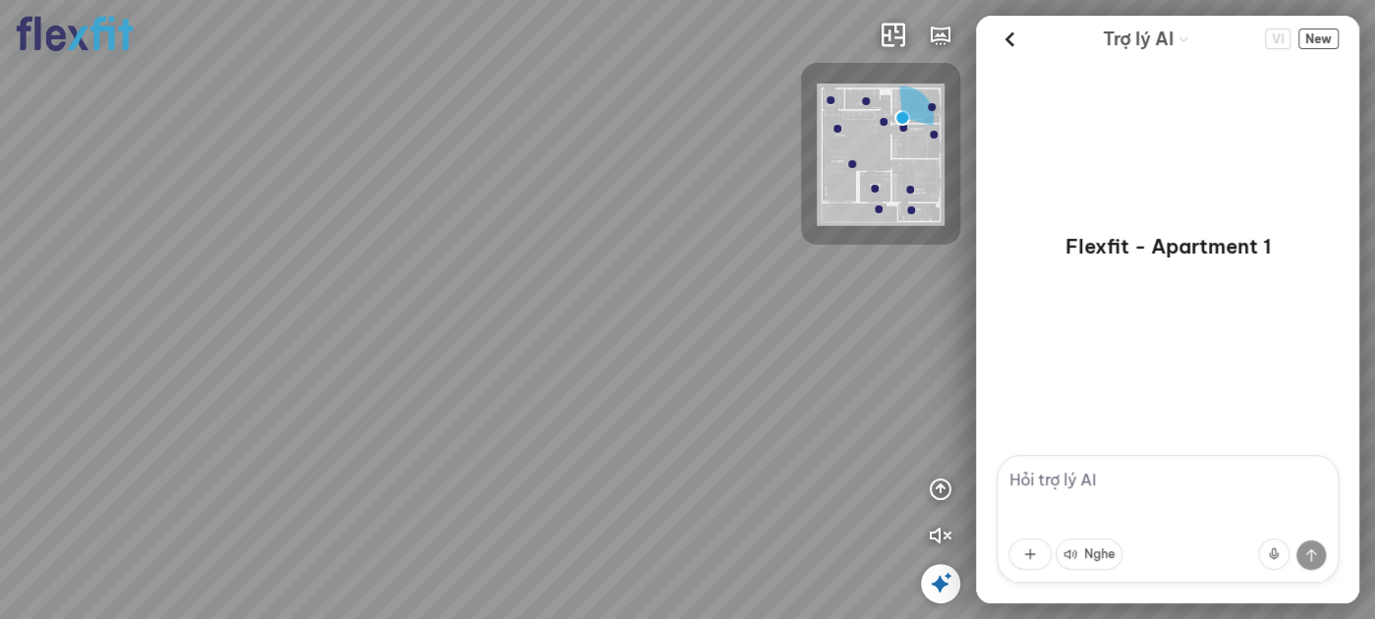
click at [832, 351] on div at bounding box center [687, 309] width 1375 height 619
click at [811, 343] on div at bounding box center [687, 309] width 1375 height 619
click at [788, 352] on div at bounding box center [687, 309] width 1375 height 619
click at [948, 359] on div at bounding box center [687, 309] width 1375 height 619
click at [866, 361] on div at bounding box center [687, 309] width 1375 height 619
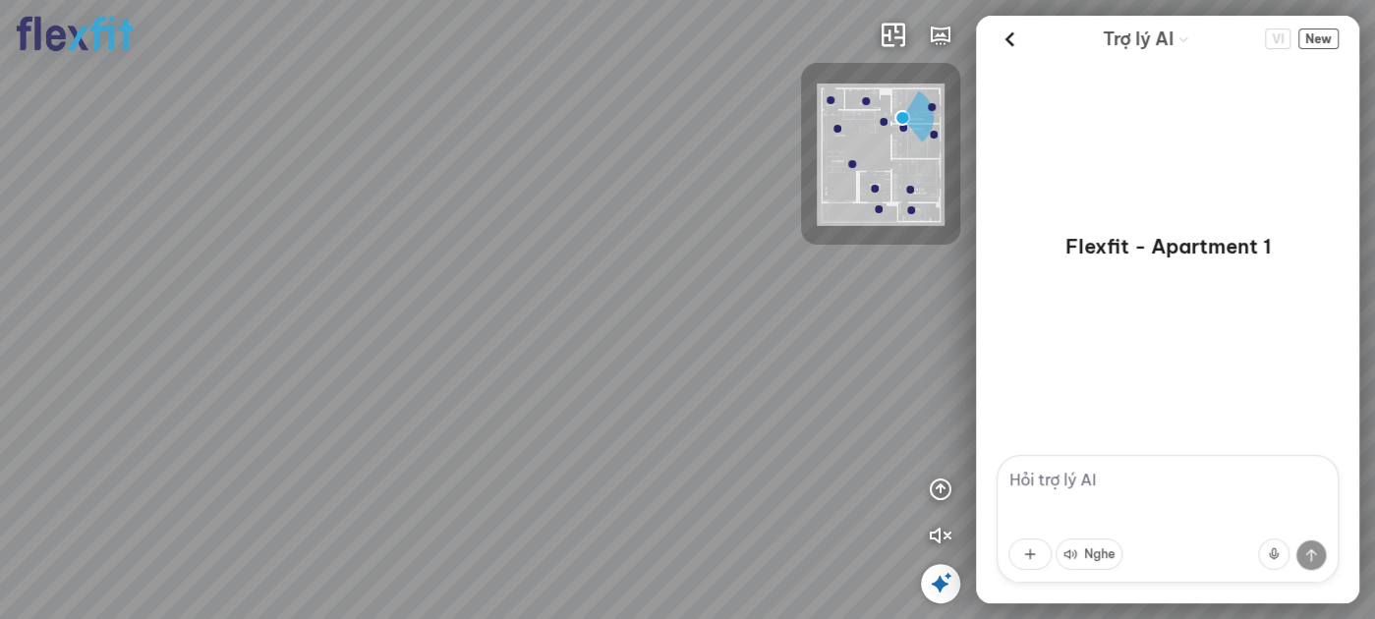
click at [872, 346] on div at bounding box center [687, 309] width 1375 height 619
click at [883, 367] on div at bounding box center [687, 309] width 1375 height 619
click at [880, 431] on div at bounding box center [687, 309] width 1375 height 619
click at [754, 387] on div at bounding box center [687, 309] width 1375 height 619
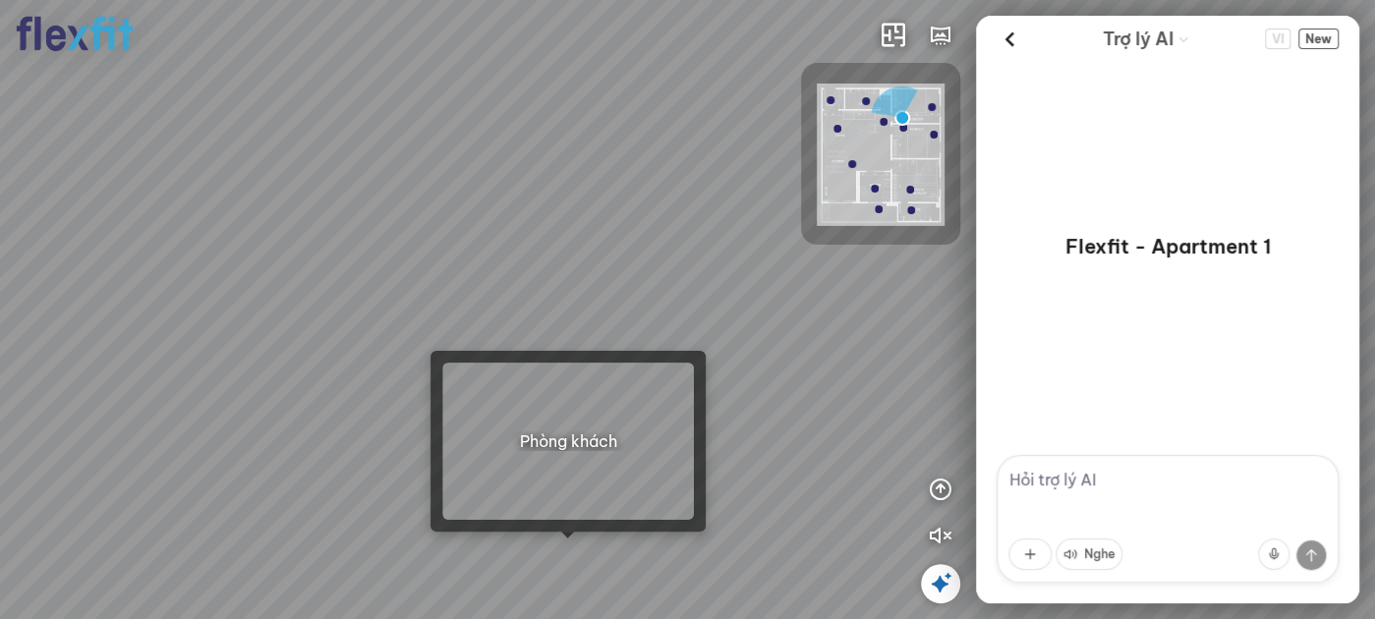
click at [573, 551] on div at bounding box center [687, 309] width 1375 height 619
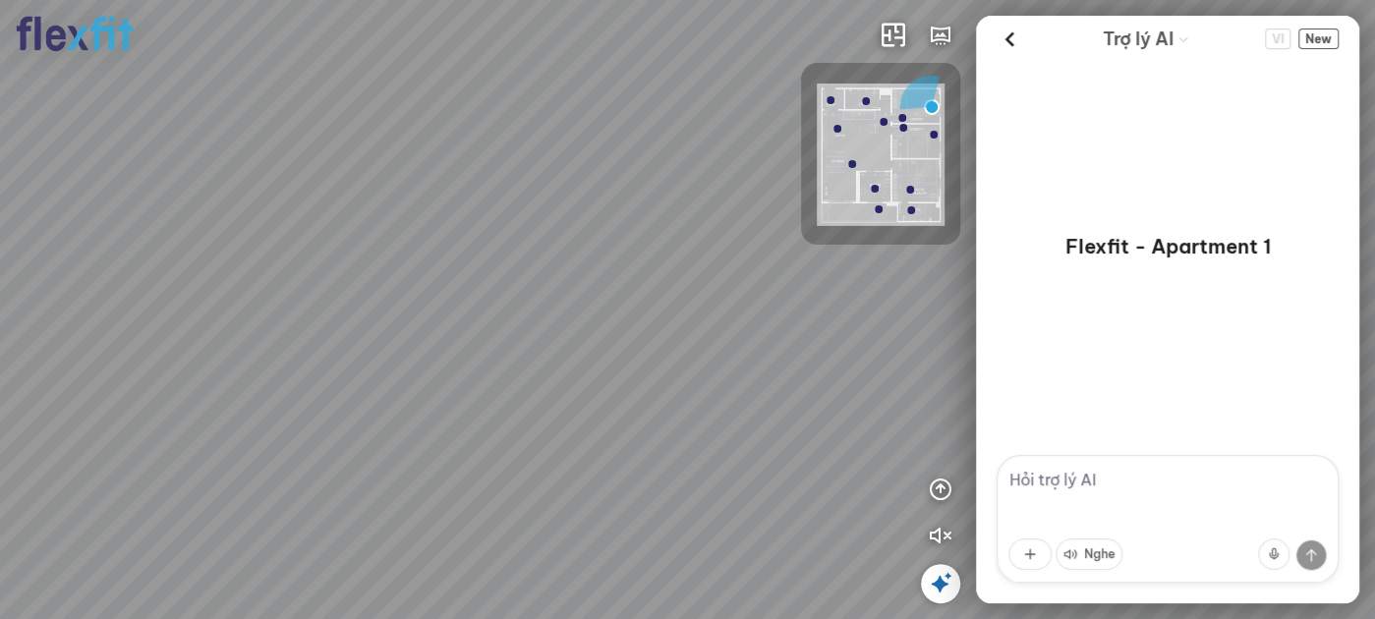
click at [827, 352] on div at bounding box center [687, 309] width 1375 height 619
click at [774, 348] on div at bounding box center [687, 309] width 1375 height 619
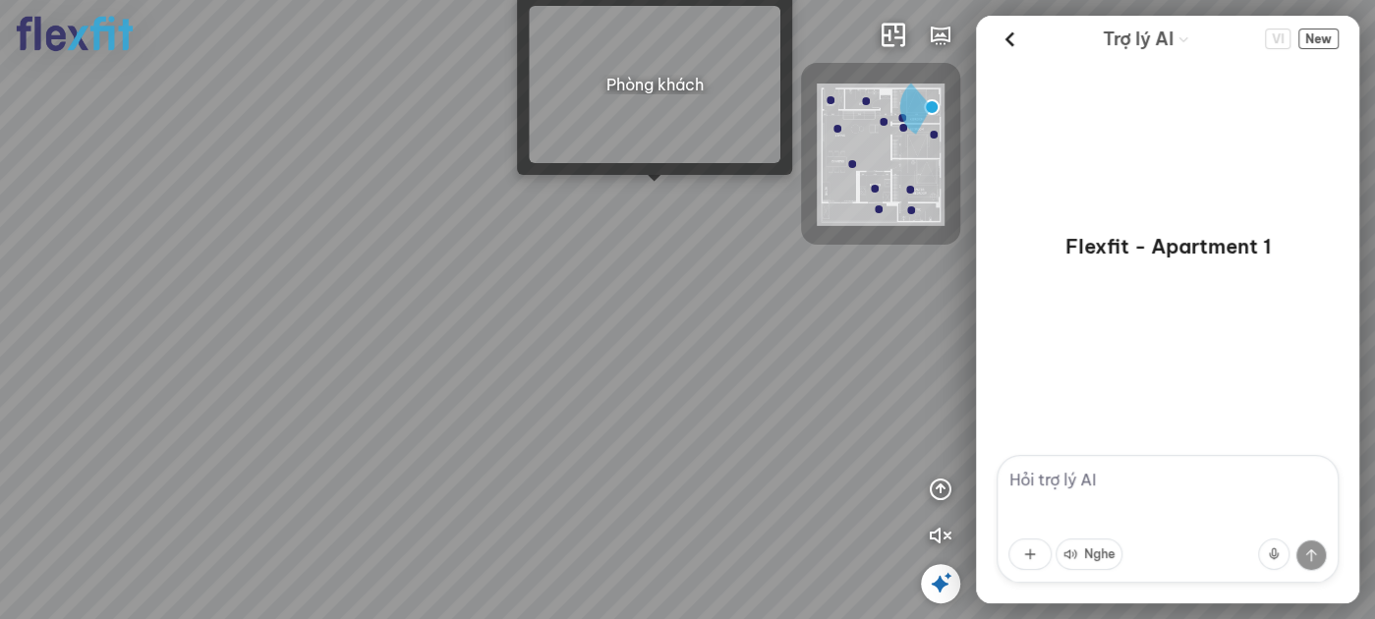
click at [656, 193] on div at bounding box center [687, 309] width 1375 height 619
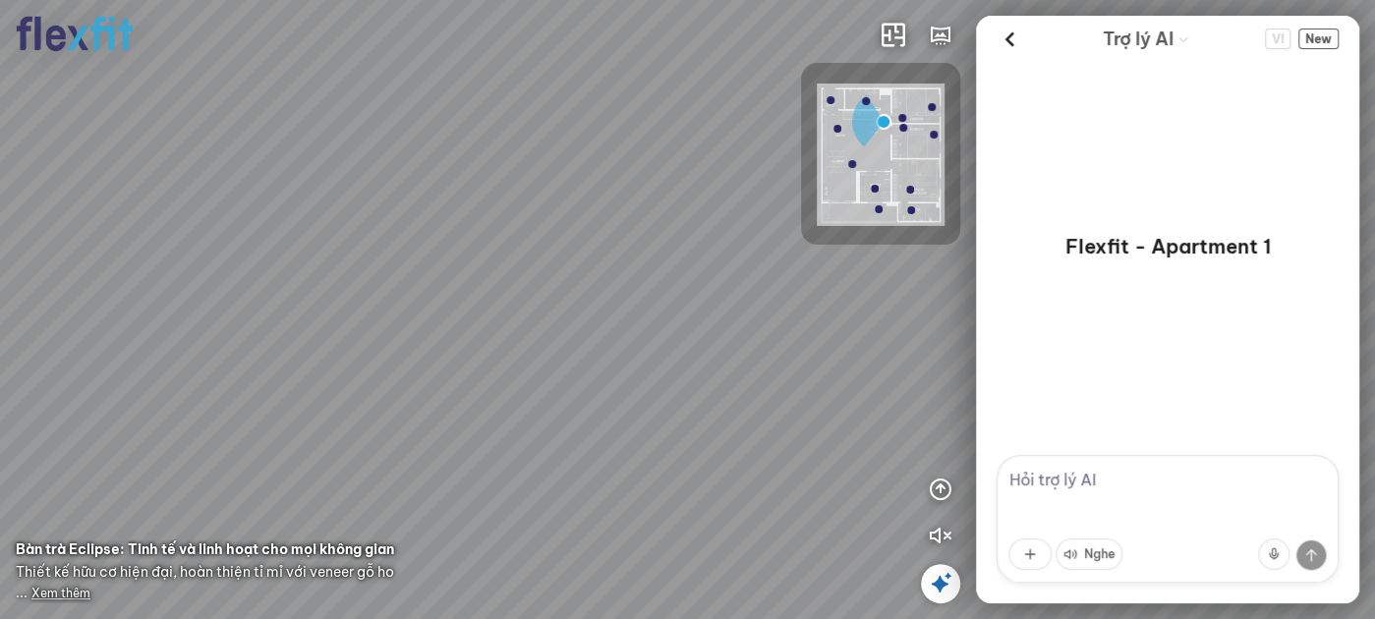
click at [659, 289] on div at bounding box center [687, 309] width 1375 height 619
click at [591, 403] on div "Bếp WC Phòng ngủ master Phòng ngủ Phòng ngủ" at bounding box center [687, 309] width 1375 height 619
click at [825, 259] on div "Bếp WC Phòng ngủ master Phòng ngủ Phòng ngủ" at bounding box center [687, 309] width 1375 height 619
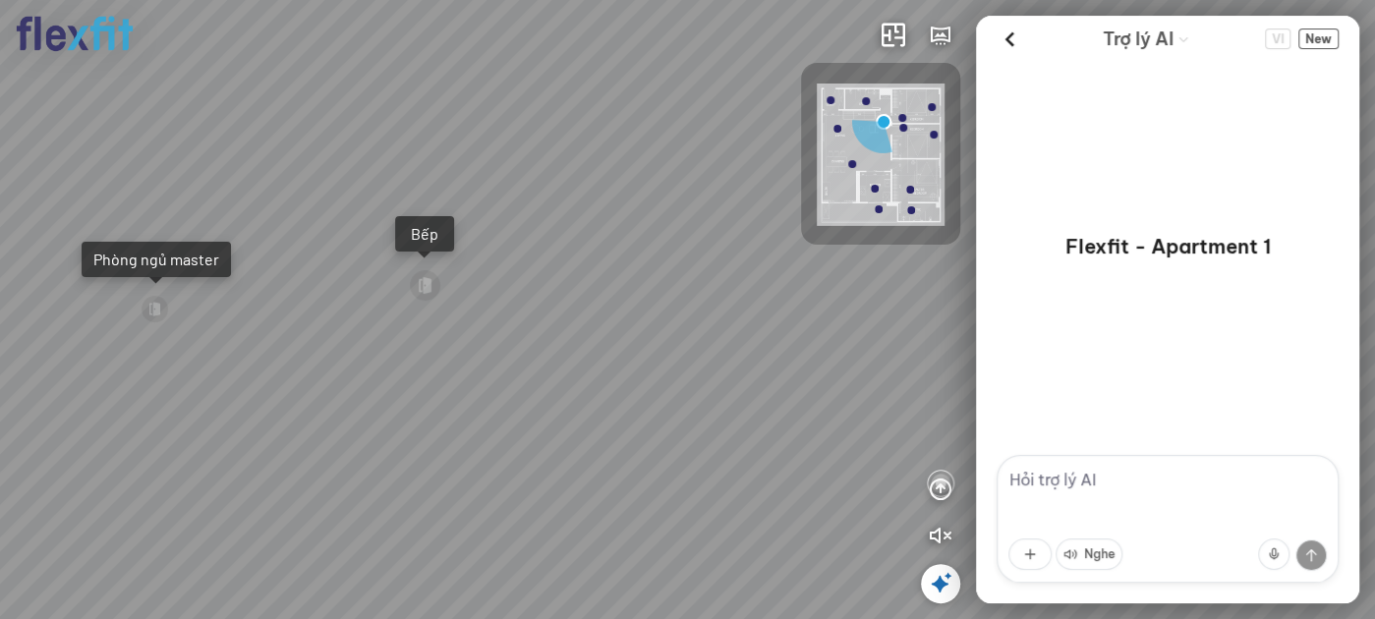
click at [843, 280] on div "Bếp WC Phòng ngủ master Phòng ngủ Phòng ngủ" at bounding box center [687, 309] width 1375 height 619
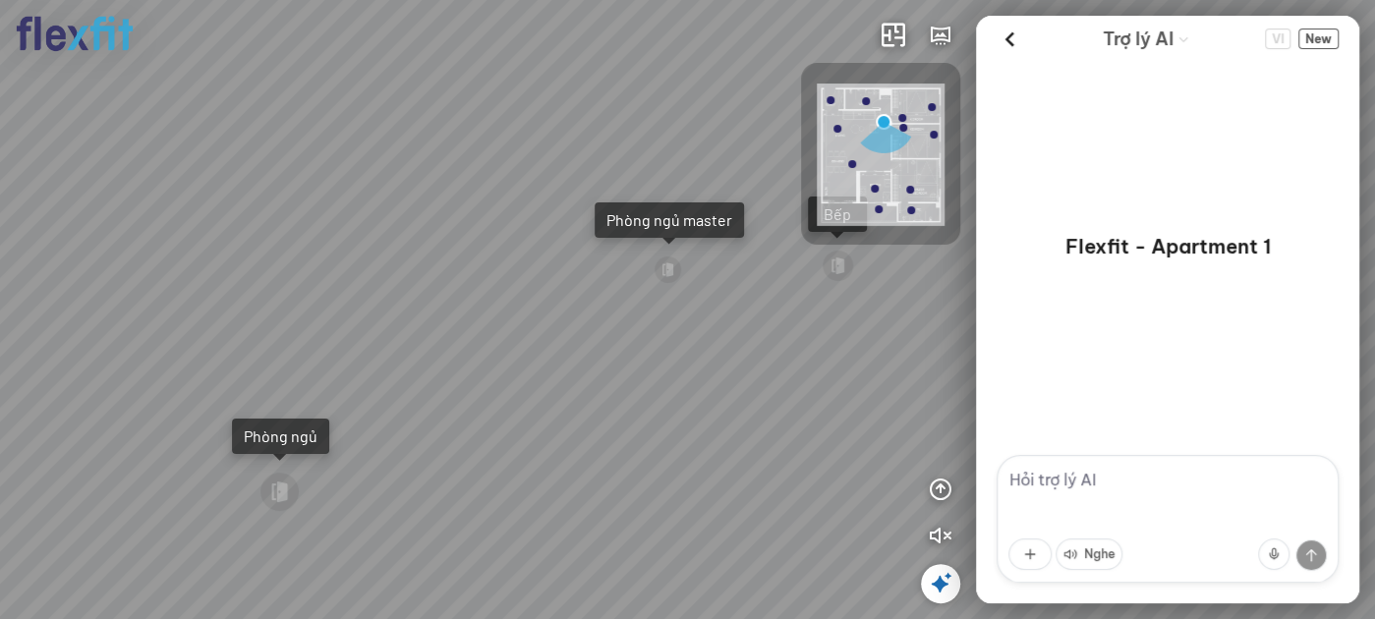
click at [1017, 303] on div "Bếp WC Phòng ngủ master Phòng ngủ Phòng ngủ INFO: krpano 1.20.8 (build [DATE]) …" at bounding box center [687, 309] width 1375 height 619
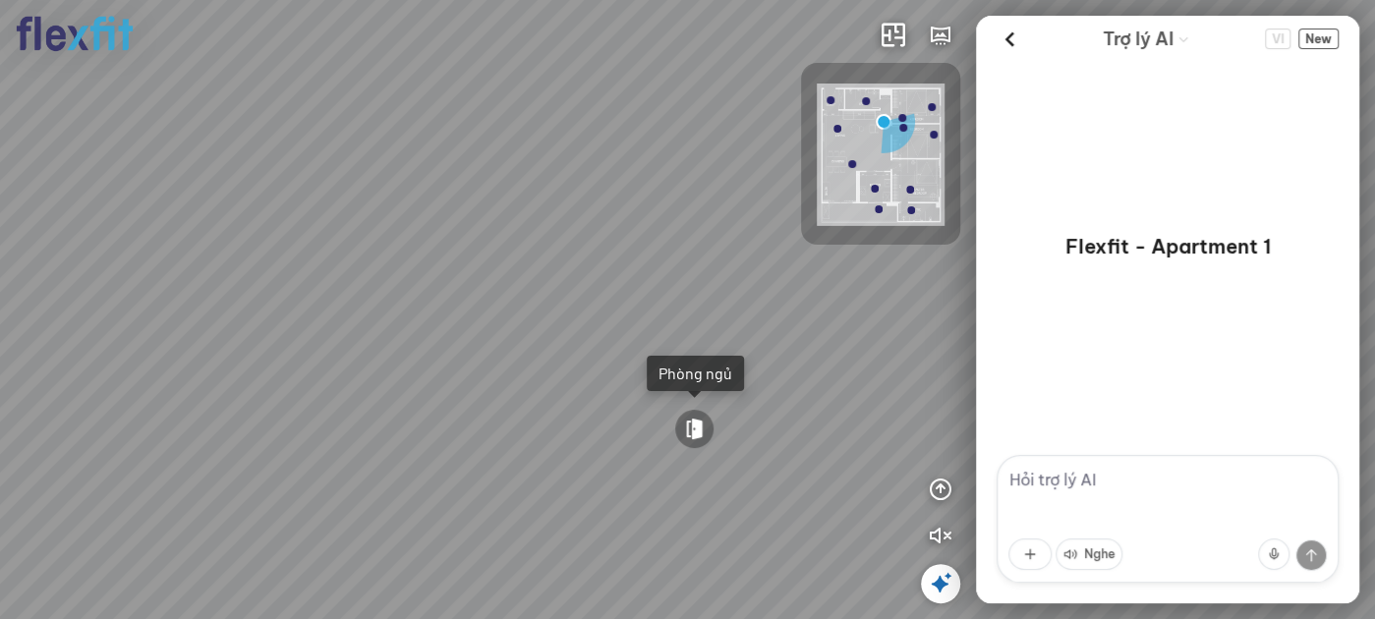
click at [1019, 361] on div "Bếp WC Phòng ngủ master Phòng ngủ Phòng ngủ INFO: krpano 1.20.8 (build [DATE]) …" at bounding box center [687, 309] width 1375 height 619
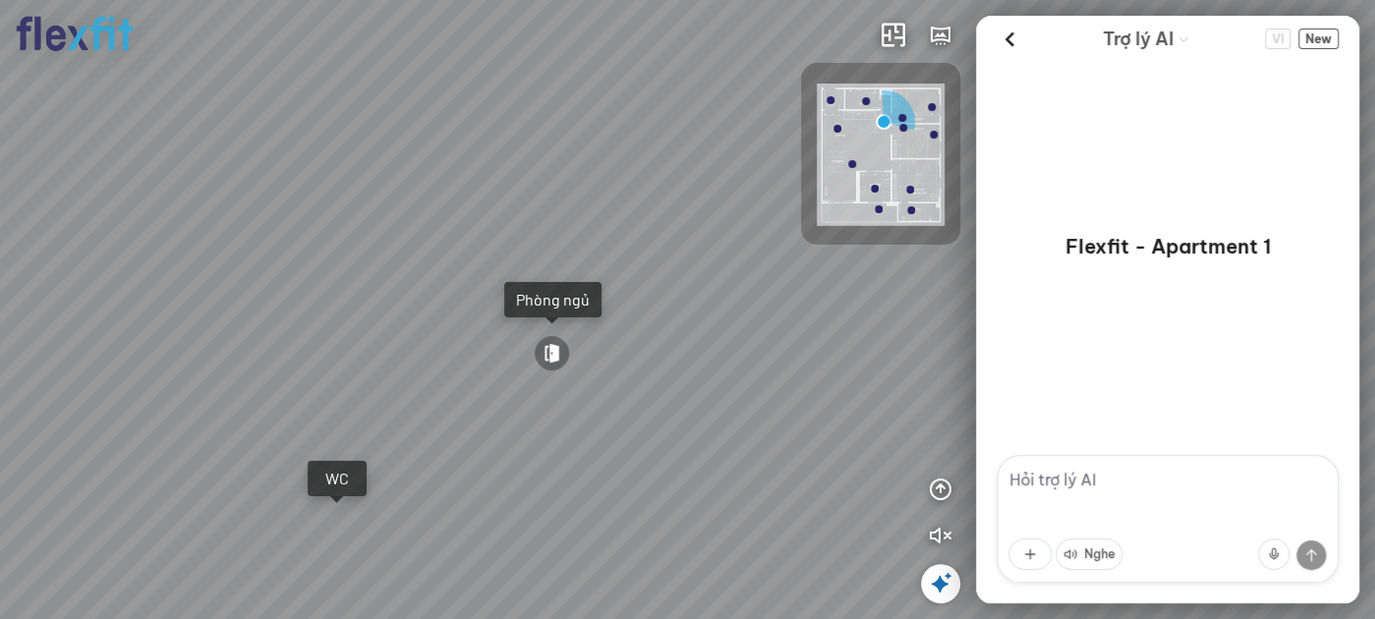
click at [1034, 384] on div "Bếp WC Phòng ngủ master Phòng ngủ Phòng ngủ INFO: krpano 1.20.8 (build [DATE]) …" at bounding box center [687, 309] width 1375 height 619
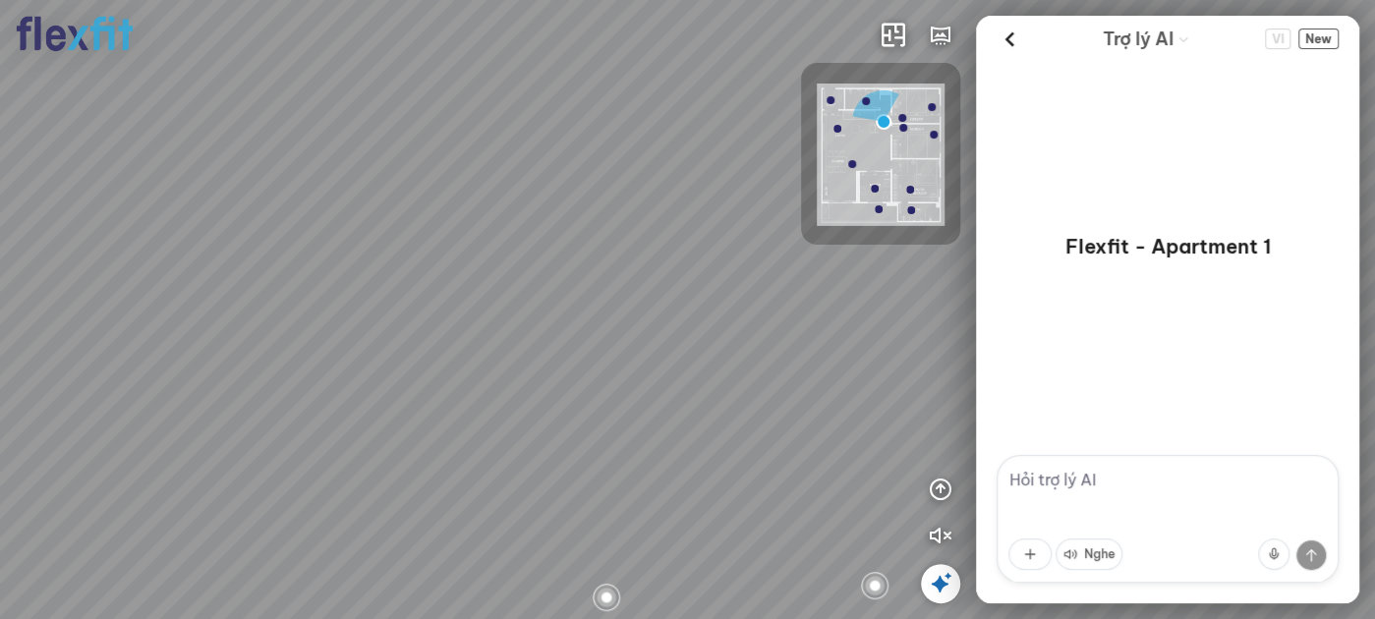
click at [1048, 390] on div "Bếp WC Phòng ngủ master Phòng ngủ Phòng ngủ INFO: krpano 1.20.8 (build [DATE]) …" at bounding box center [687, 309] width 1375 height 619
click at [965, 391] on div "Bếp WC Phòng ngủ master Phòng ngủ Phòng ngủ" at bounding box center [687, 309] width 1375 height 619
click at [985, 395] on div "Bếp WC Phòng ngủ master Phòng ngủ Phòng ngủ INFO: krpano 1.20.8 (build [DATE]) …" at bounding box center [687, 309] width 1375 height 619
click at [836, 272] on div "Bếp WC Phòng ngủ master Phòng ngủ Phòng ngủ" at bounding box center [687, 309] width 1375 height 619
click at [839, 496] on div "Bếp WC Phòng ngủ master Phòng ngủ Phòng ngủ" at bounding box center [687, 309] width 1375 height 619
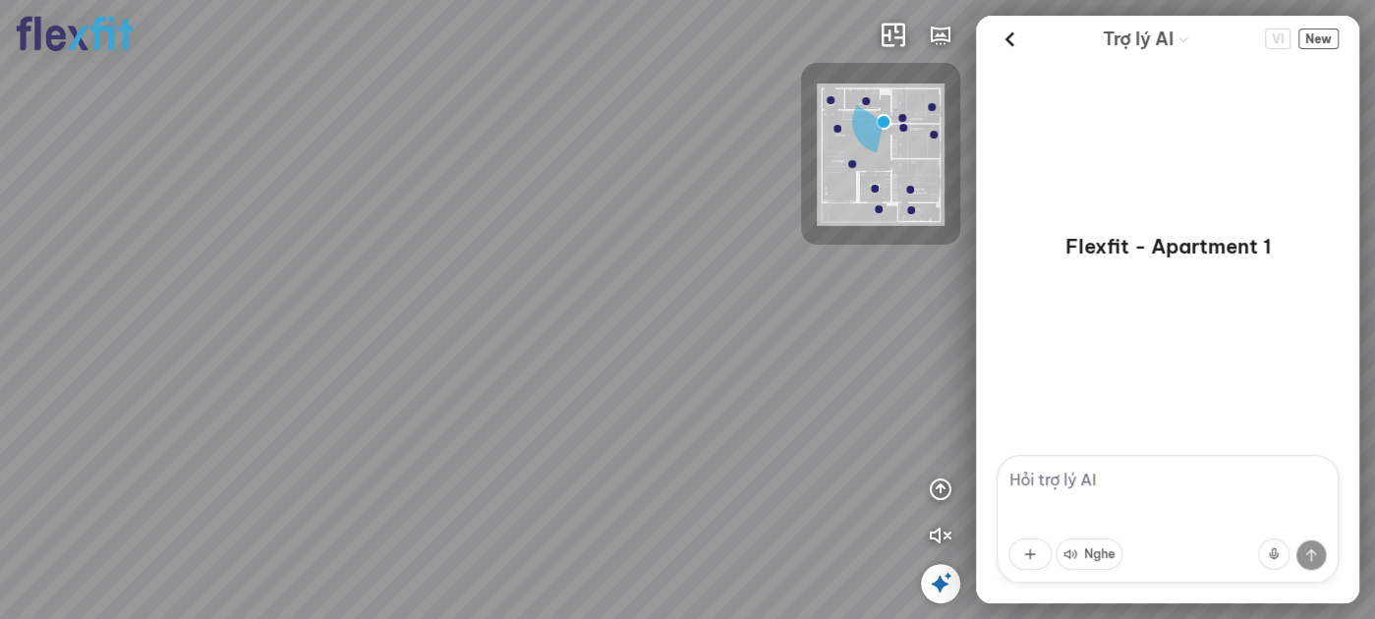
click at [666, 327] on div "Bếp WC Phòng ngủ master Phòng ngủ Phòng ngủ" at bounding box center [687, 309] width 1375 height 619
click at [753, 317] on div "Bếp WC Phòng ngủ master Phòng ngủ Phòng ngủ" at bounding box center [687, 309] width 1375 height 619
click at [677, 477] on div "Bếp WC Phòng ngủ master Phòng ngủ Phòng ngủ" at bounding box center [687, 309] width 1375 height 619
click at [578, 440] on div "Bếp WC Phòng ngủ master Phòng ngủ Phòng ngủ" at bounding box center [687, 309] width 1375 height 619
